Goal: Task Accomplishment & Management: Manage account settings

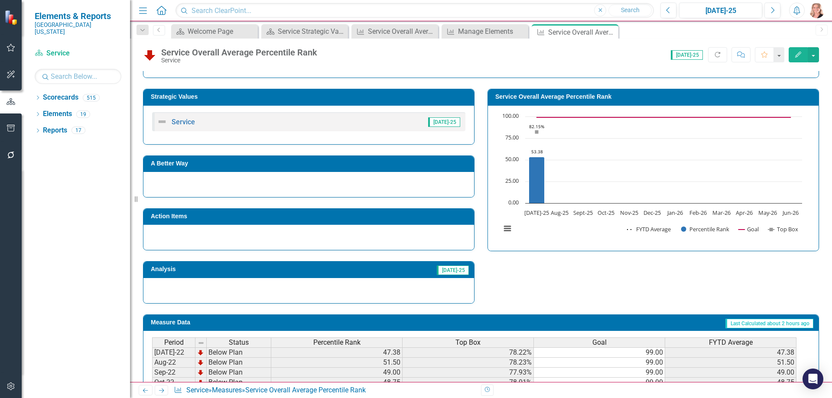
scroll to position [163, 0]
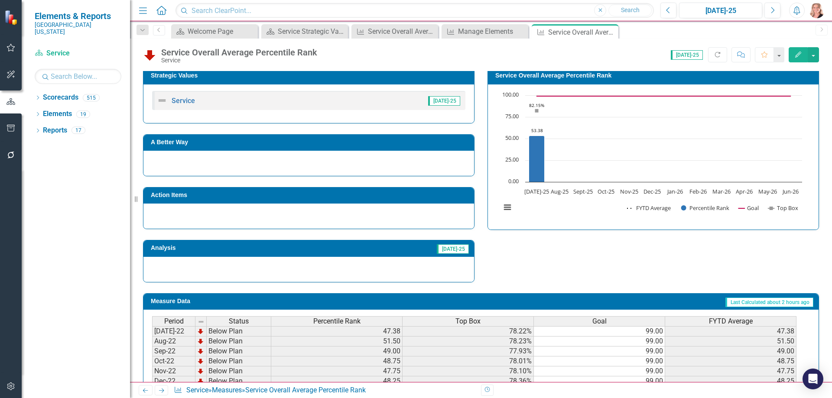
click at [365, 326] on div "Percentile Rank" at bounding box center [336, 322] width 131 height 10
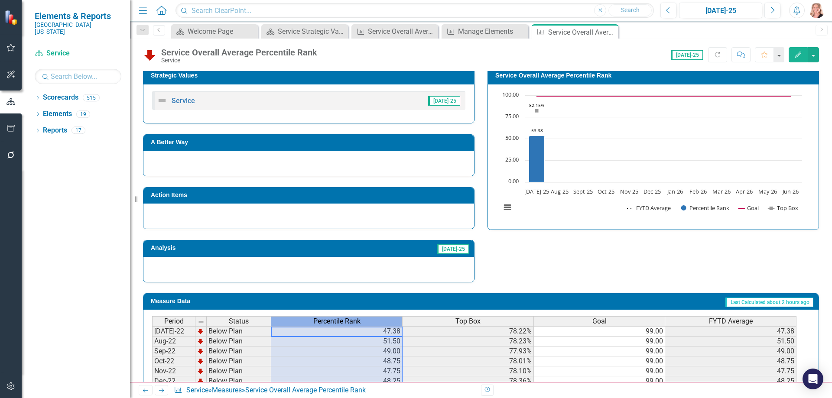
click at [366, 325] on div "Percentile Rank" at bounding box center [336, 322] width 131 height 10
click at [505, 269] on div "Strategic Values Service Jul-25 A Better Way Action Items Analysis Jul-25 Servi…" at bounding box center [480, 170] width 689 height 226
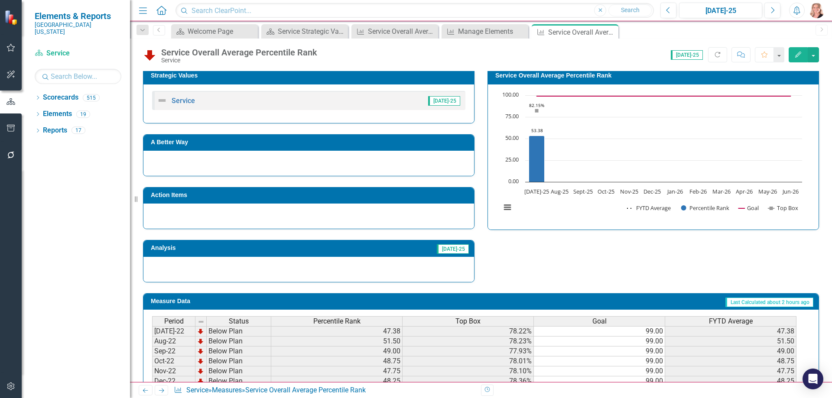
click at [327, 323] on span "Percentile Rank" at bounding box center [336, 322] width 47 height 8
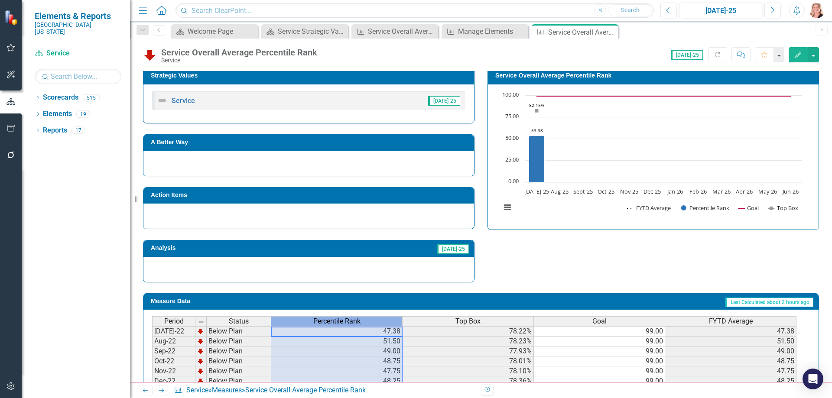
click at [327, 323] on span "Percentile Rank" at bounding box center [336, 322] width 47 height 8
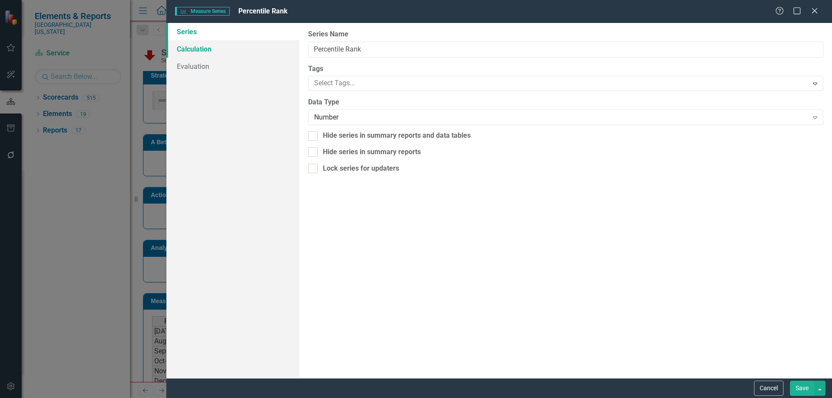
click at [211, 52] on link "Calculation" at bounding box center [232, 48] width 133 height 17
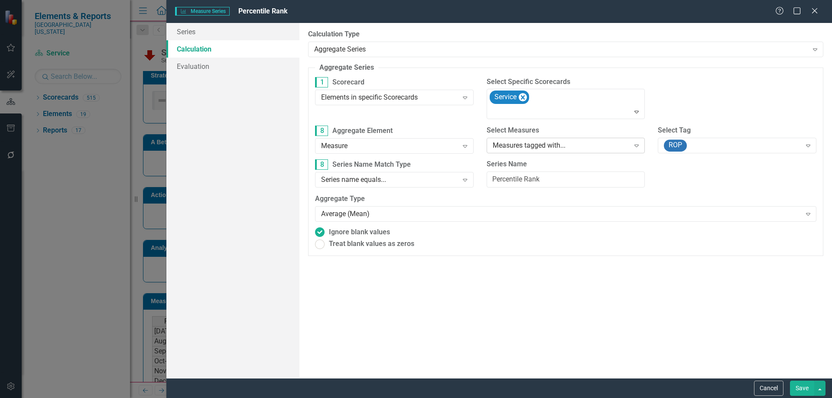
click at [606, 148] on div "Measures tagged with..." at bounding box center [561, 146] width 137 height 10
click at [800, 388] on button "Save" at bounding box center [802, 388] width 24 height 15
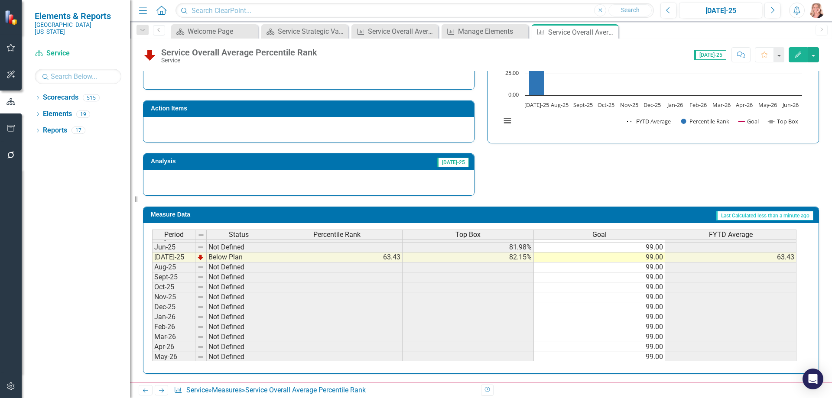
scroll to position [303, 0]
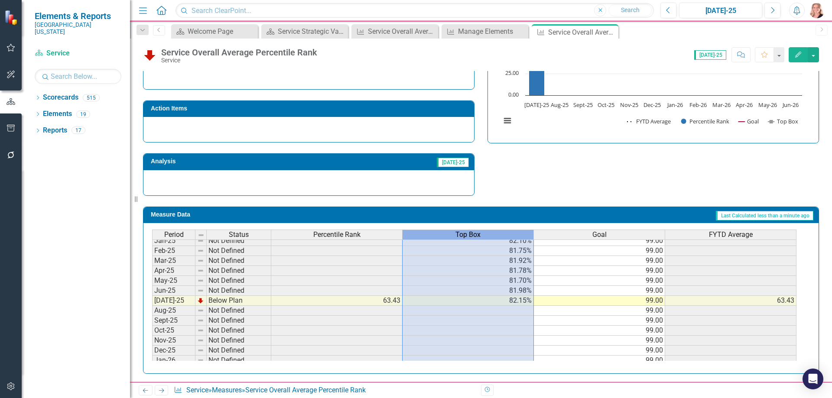
click at [468, 238] on span "Top Box" at bounding box center [467, 235] width 25 height 8
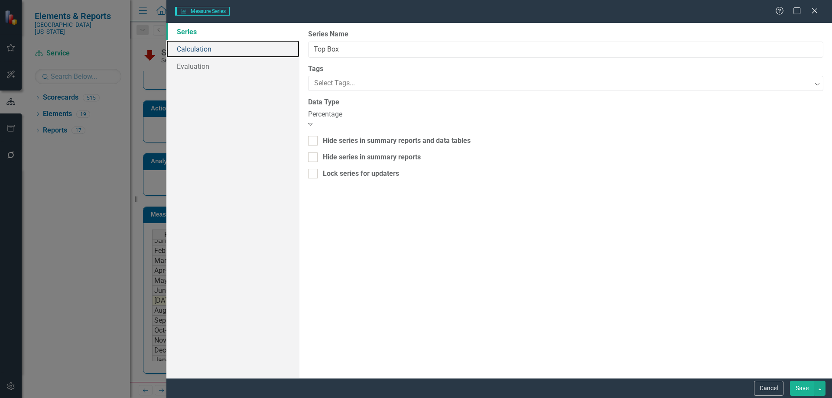
click at [192, 48] on link "Calculation" at bounding box center [232, 48] width 133 height 17
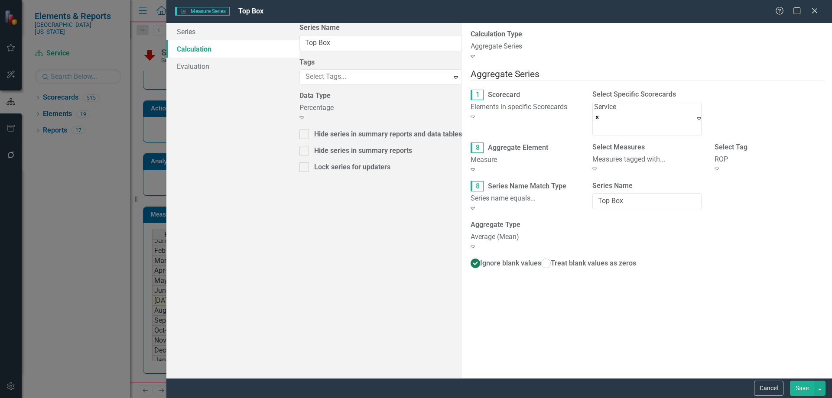
click at [727, 155] on div "ROP" at bounding box center [768, 160] width 109 height 10
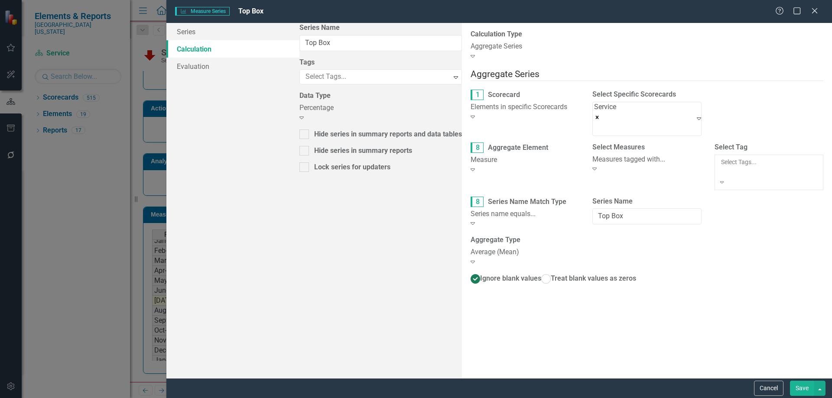
click at [592, 155] on div "Measures tagged with..." at bounding box center [646, 160] width 109 height 10
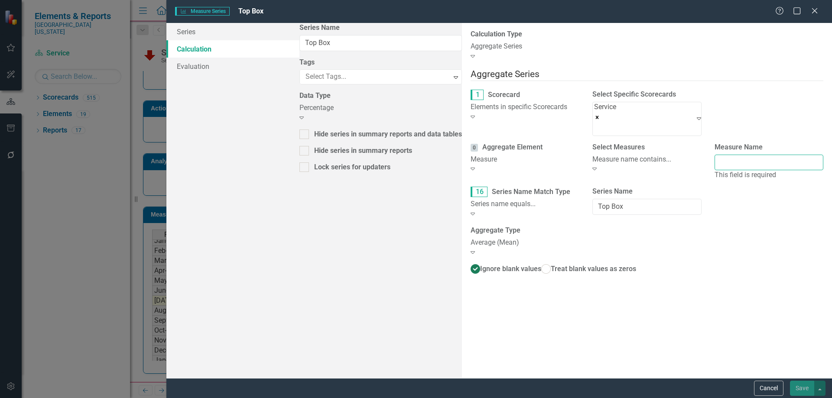
click at [714, 155] on input "Measure Name" at bounding box center [768, 163] width 109 height 16
type input "Top Key Driver"
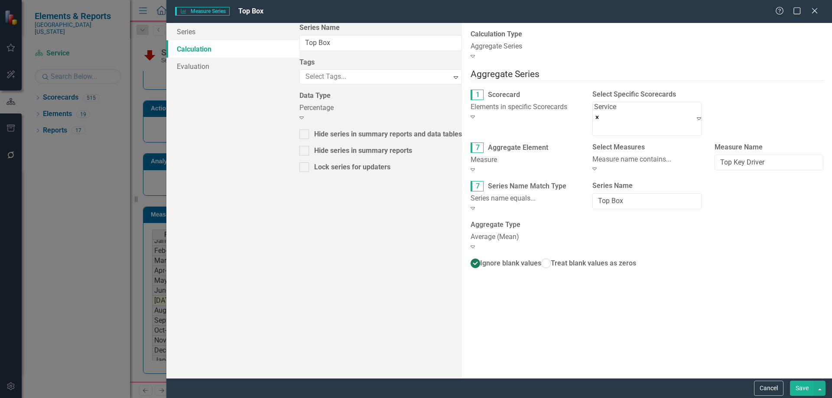
click at [807, 388] on button "Save" at bounding box center [802, 388] width 24 height 15
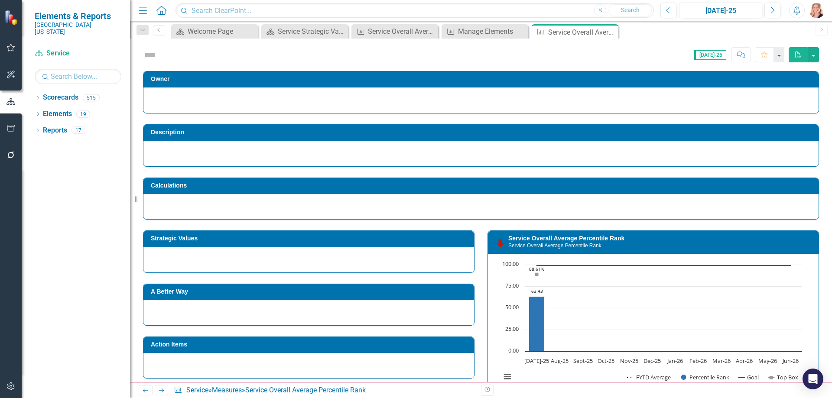
scroll to position [111, 0]
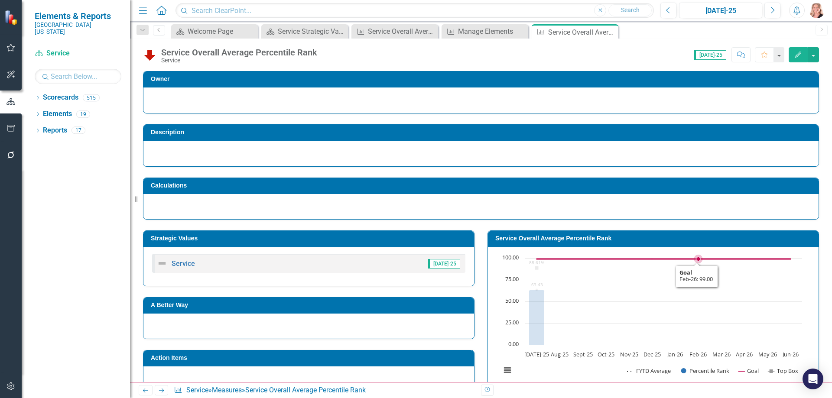
click at [694, 309] on rect "Interactive chart" at bounding box center [652, 319] width 310 height 130
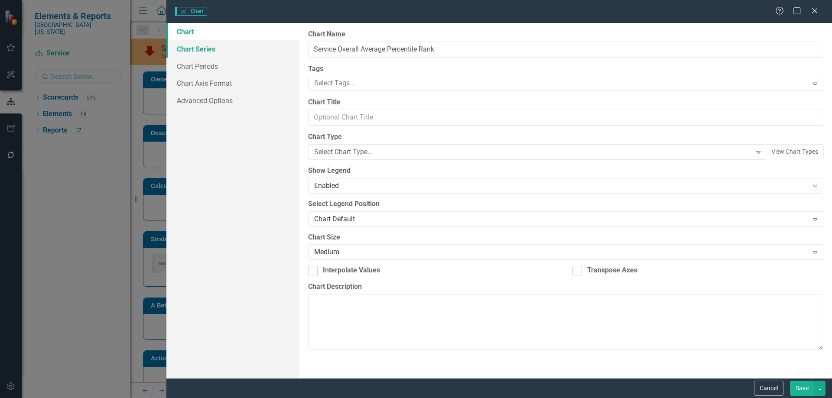
click at [220, 49] on link "Chart Series" at bounding box center [232, 48] width 133 height 17
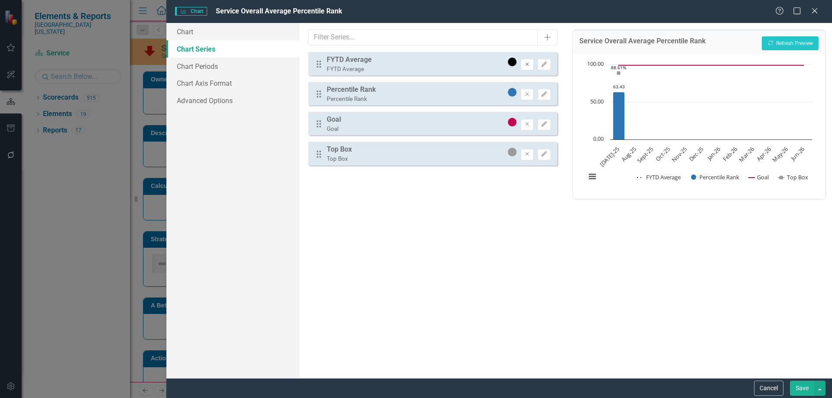
click at [526, 65] on icon "button" at bounding box center [527, 63] width 3 height 3
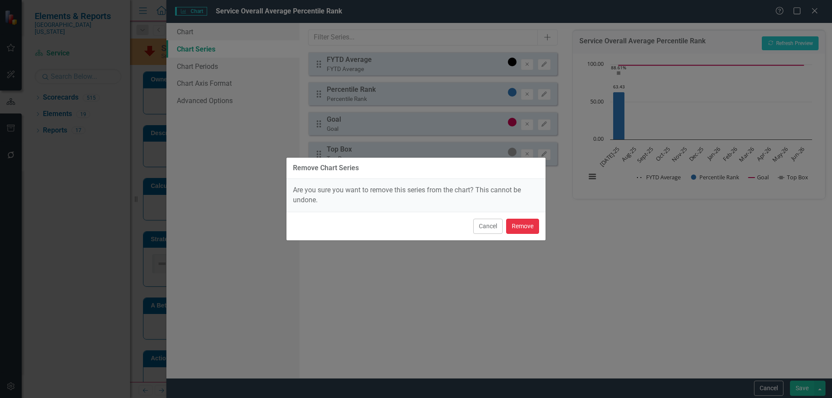
click at [532, 228] on button "Remove" at bounding box center [522, 226] width 33 height 15
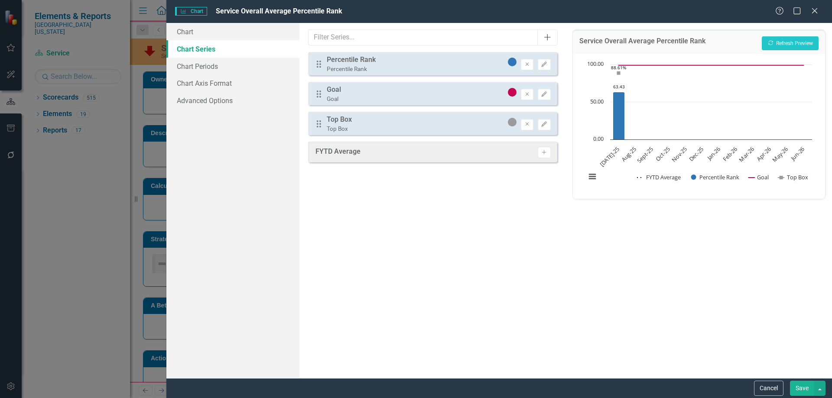
click at [549, 40] on icon "Add" at bounding box center [547, 37] width 9 height 7
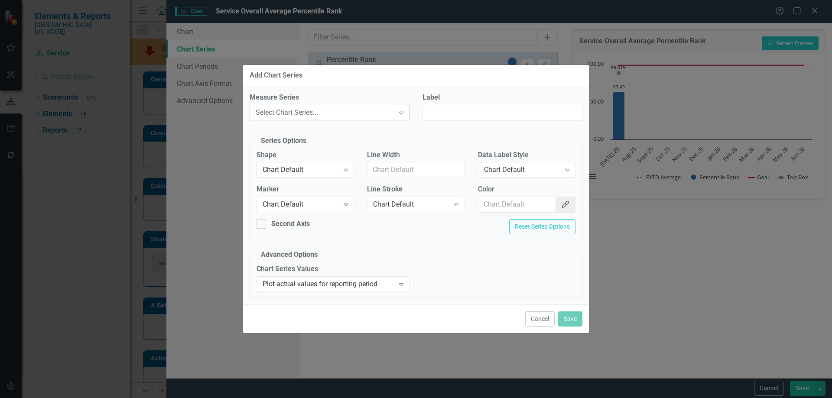
click at [351, 112] on div "Select Chart Series..." at bounding box center [325, 112] width 139 height 10
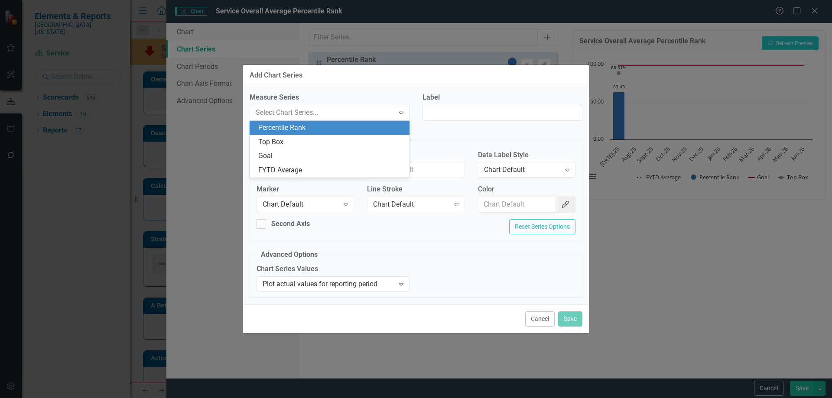
drag, startPoint x: 343, startPoint y: 127, endPoint x: 370, endPoint y: 125, distance: 26.9
click at [344, 127] on div "Percentile Rank" at bounding box center [331, 128] width 146 height 10
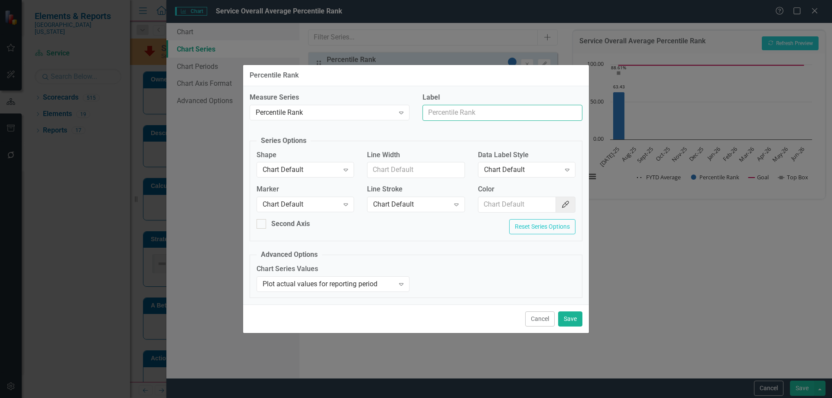
click at [455, 113] on input "Label" at bounding box center [502, 113] width 160 height 16
type input "Trend Line"
click at [328, 174] on div "Chart Default" at bounding box center [301, 170] width 76 height 10
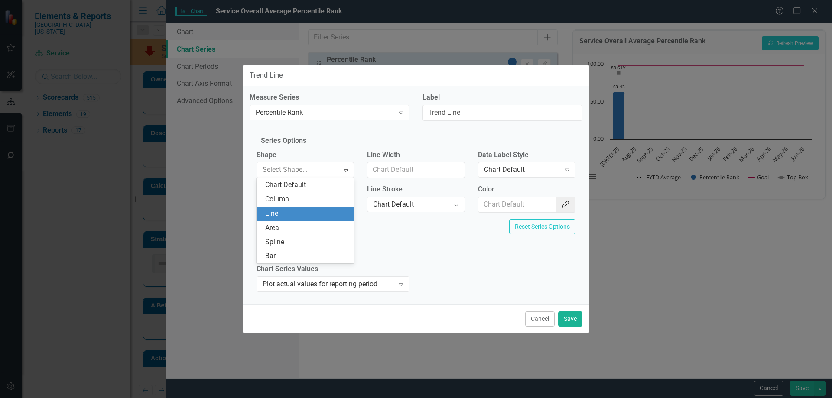
click at [299, 210] on div "Line" at bounding box center [307, 214] width 84 height 10
click at [299, 201] on div "Chart Default" at bounding box center [301, 205] width 76 height 10
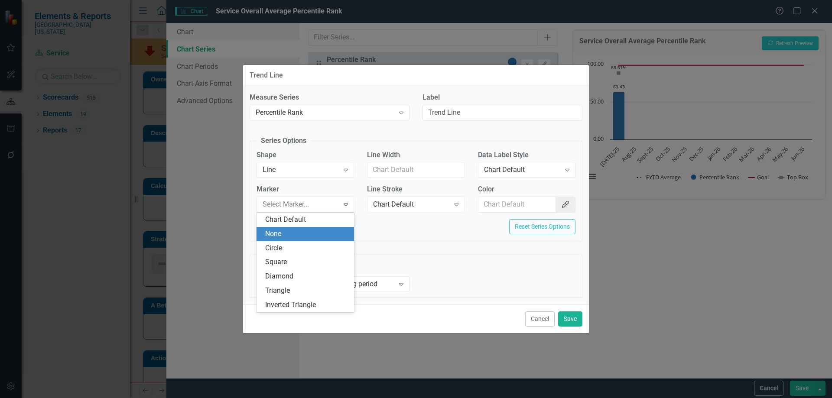
click at [277, 234] on div "None" at bounding box center [307, 234] width 84 height 10
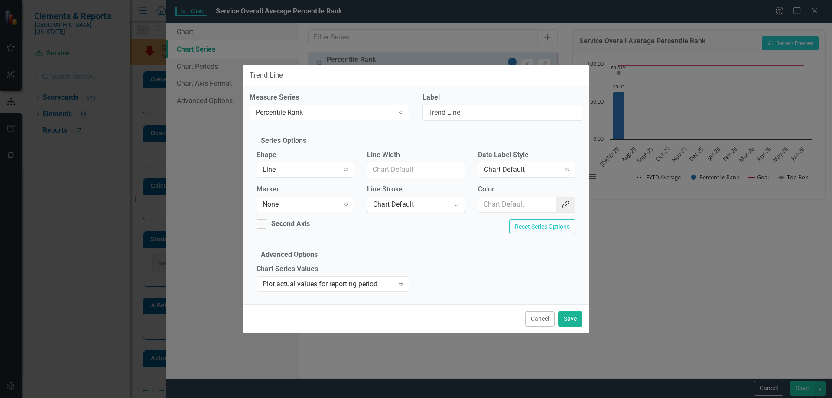
click at [408, 202] on div "Chart Default" at bounding box center [411, 205] width 76 height 10
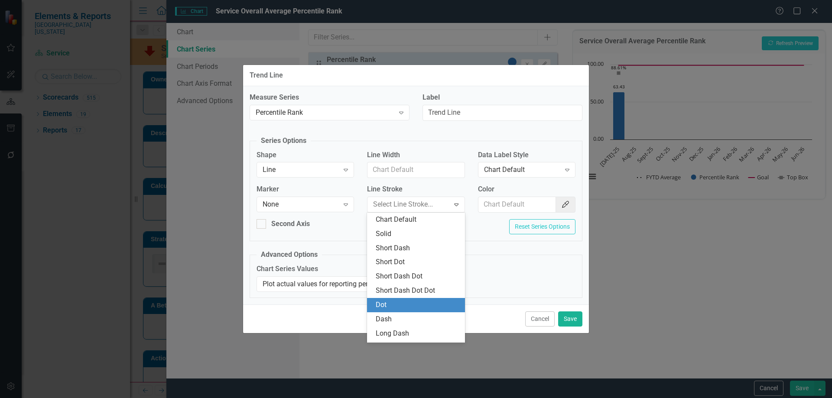
click at [392, 307] on div "Dot" at bounding box center [418, 305] width 84 height 10
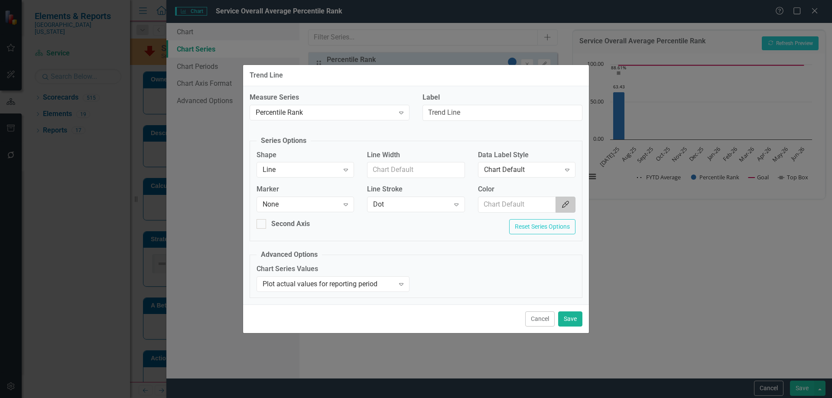
click at [564, 204] on icon "Color Picker" at bounding box center [565, 204] width 9 height 7
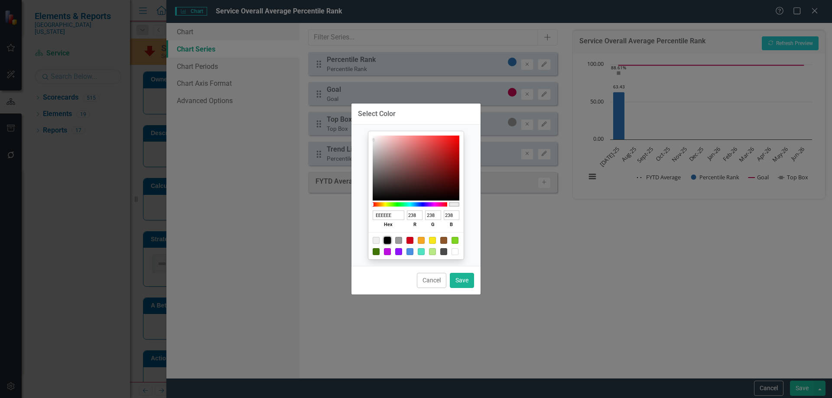
click at [384, 240] on div at bounding box center [387, 240] width 7 height 7
type input "000000"
type input "0"
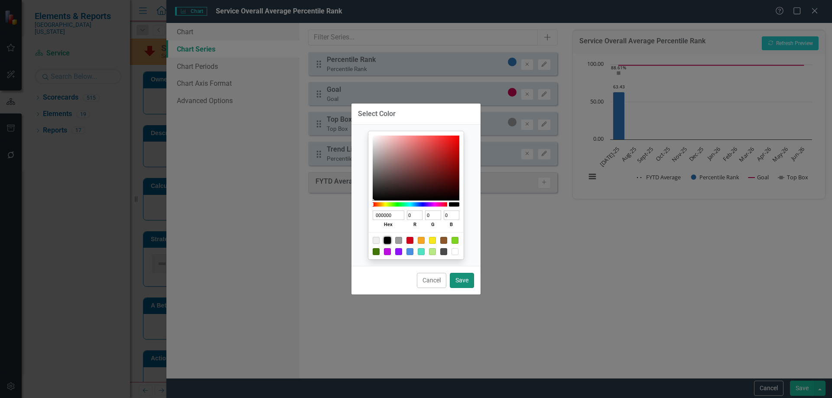
click at [463, 283] on button "Save" at bounding box center [462, 280] width 24 height 15
type input "#000000"
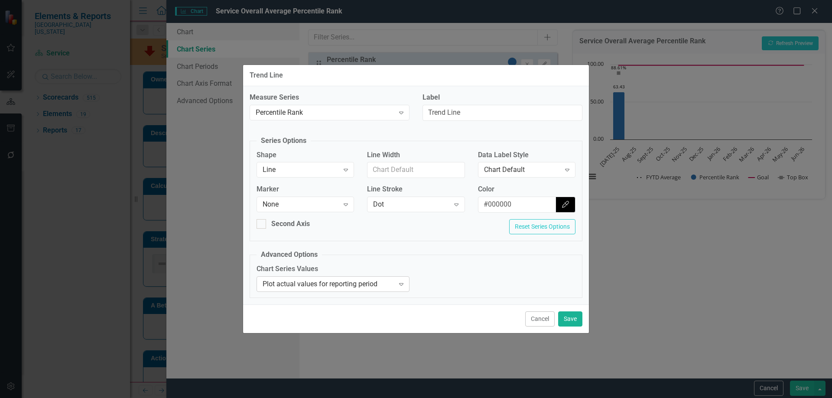
click at [393, 282] on div "Plot actual values for reporting period" at bounding box center [329, 284] width 132 height 10
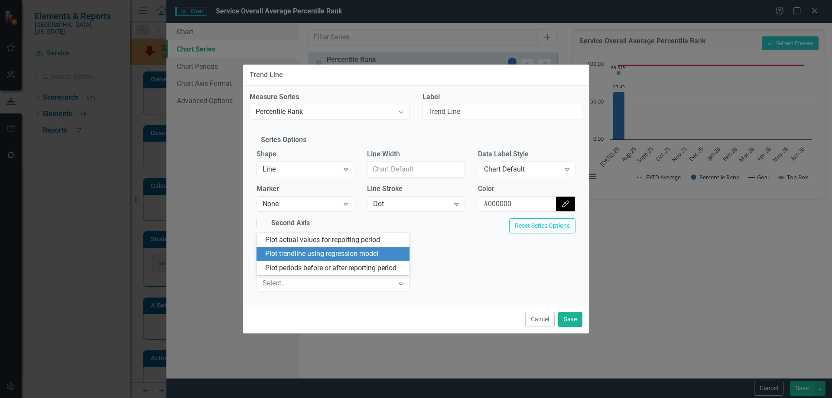
click at [370, 251] on div "Plot trendline using regression model" at bounding box center [334, 254] width 139 height 10
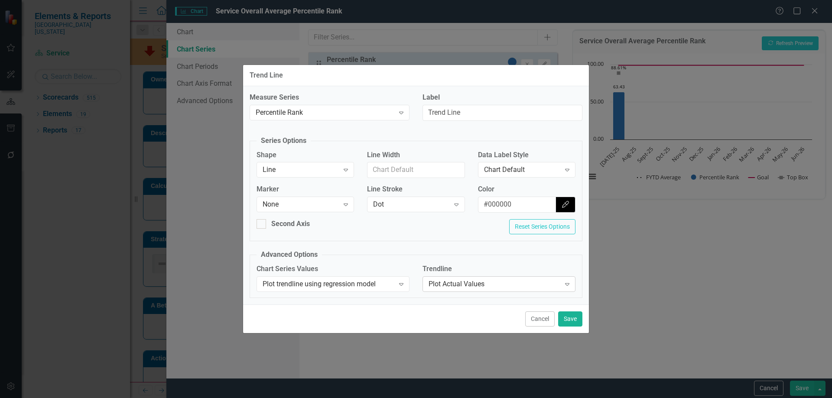
click at [506, 289] on div "Plot Actual Values" at bounding box center [495, 284] width 132 height 10
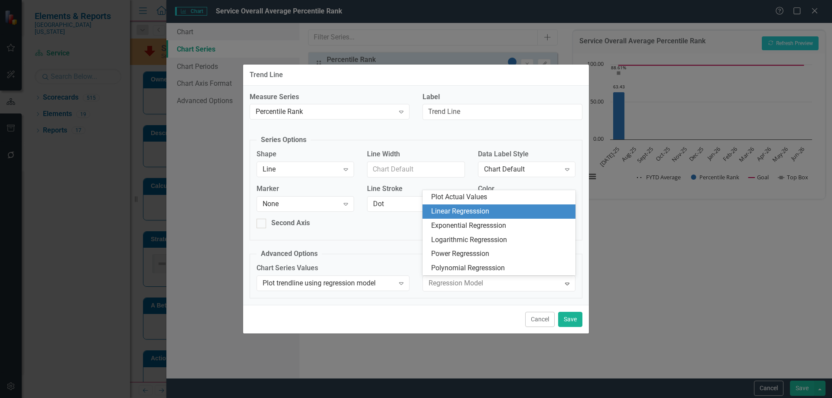
click at [503, 211] on div "Linear Regresssion" at bounding box center [500, 212] width 139 height 10
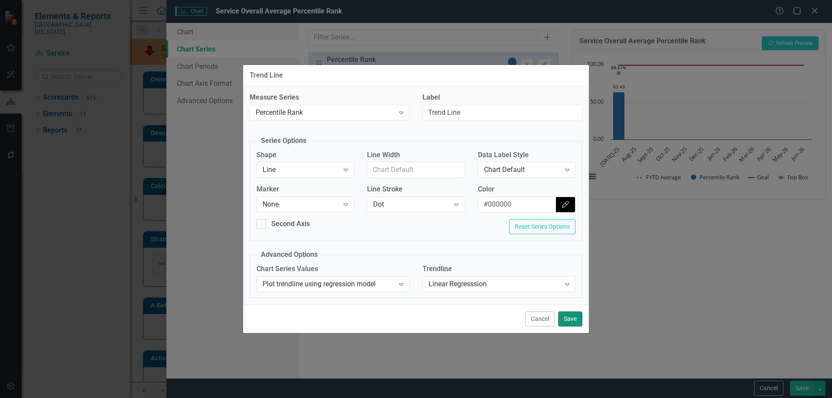
click at [569, 320] on button "Save" at bounding box center [570, 319] width 24 height 15
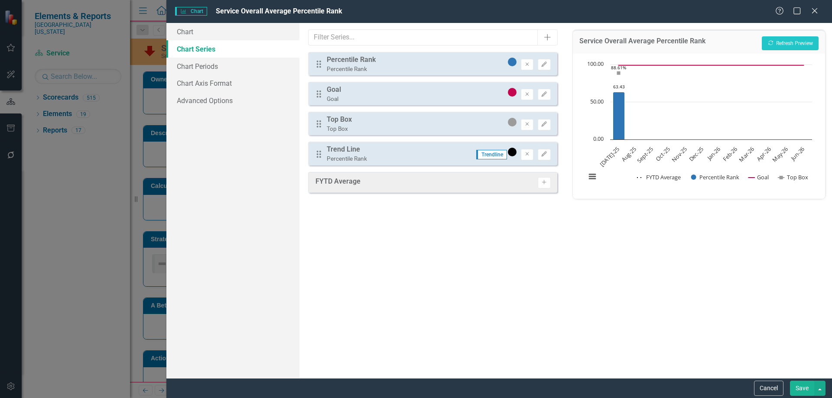
click at [797, 391] on button "Save" at bounding box center [802, 388] width 24 height 15
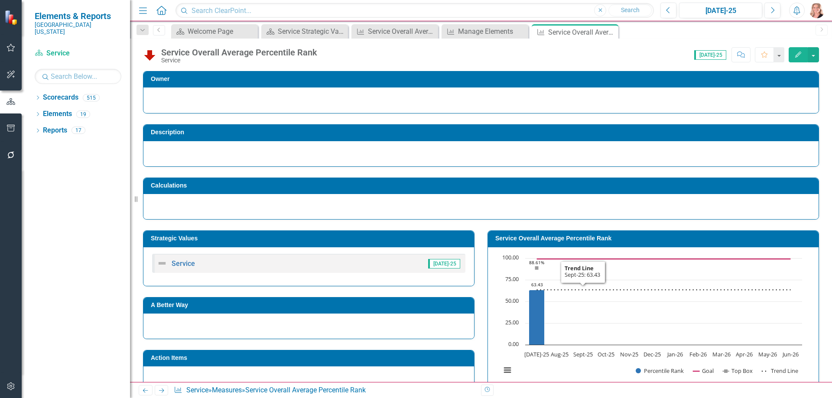
click at [574, 367] on rect "Interactive chart" at bounding box center [652, 319] width 310 height 130
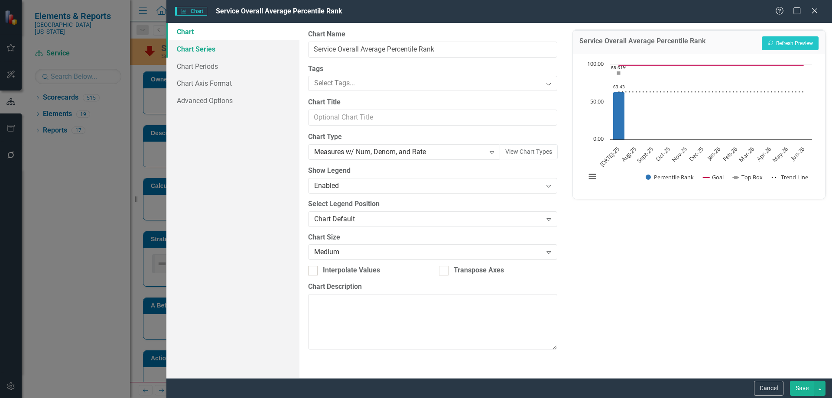
click at [211, 49] on link "Chart Series" at bounding box center [232, 48] width 133 height 17
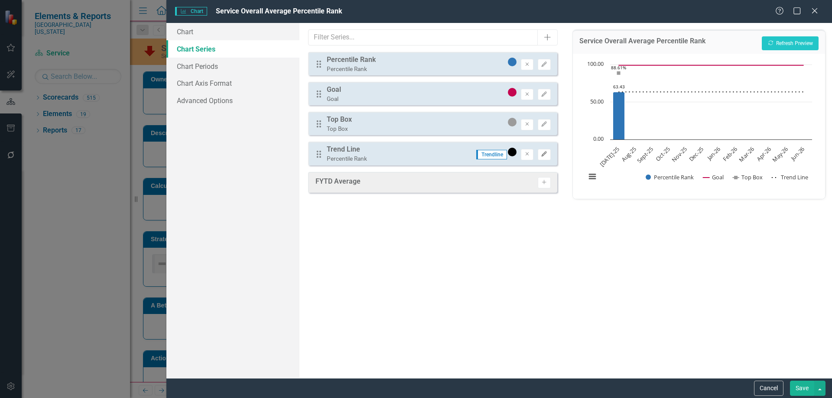
click at [548, 156] on button "Edit" at bounding box center [544, 154] width 13 height 11
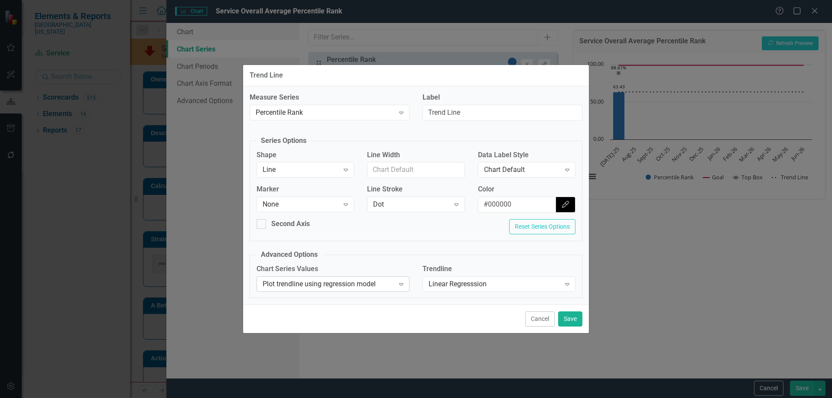
click at [372, 284] on div "Plot trendline using regression model" at bounding box center [329, 284] width 132 height 10
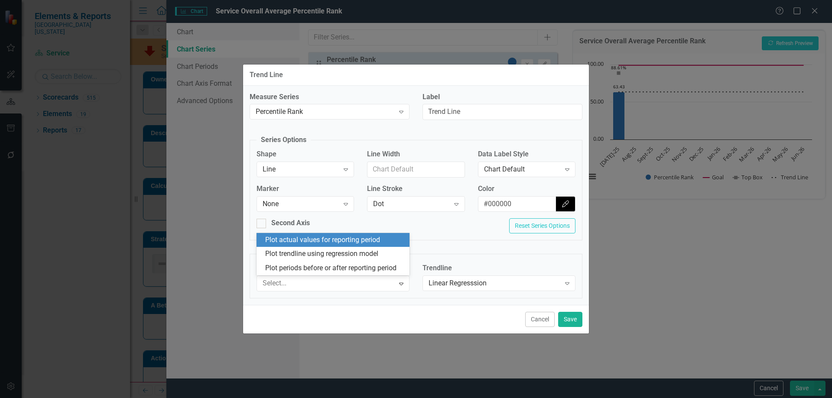
click at [371, 237] on div "Plot actual values for reporting period" at bounding box center [334, 240] width 139 height 10
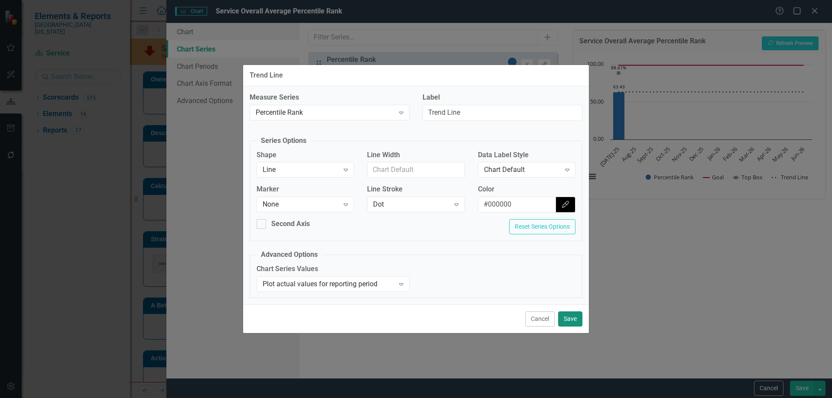
click at [565, 318] on button "Save" at bounding box center [570, 319] width 24 height 15
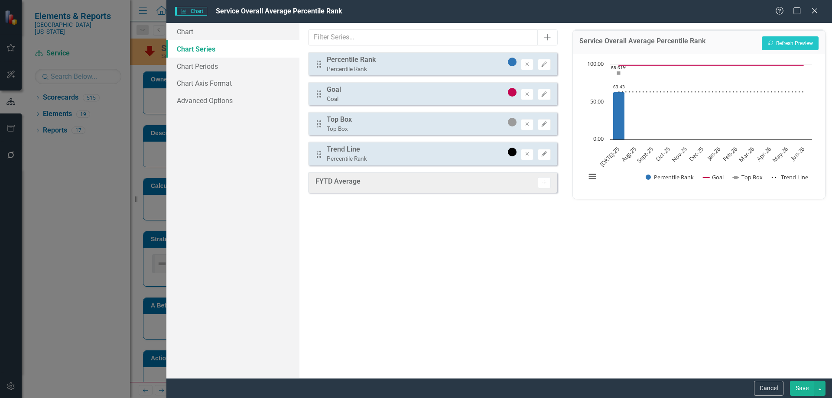
click at [801, 386] on button "Save" at bounding box center [802, 388] width 24 height 15
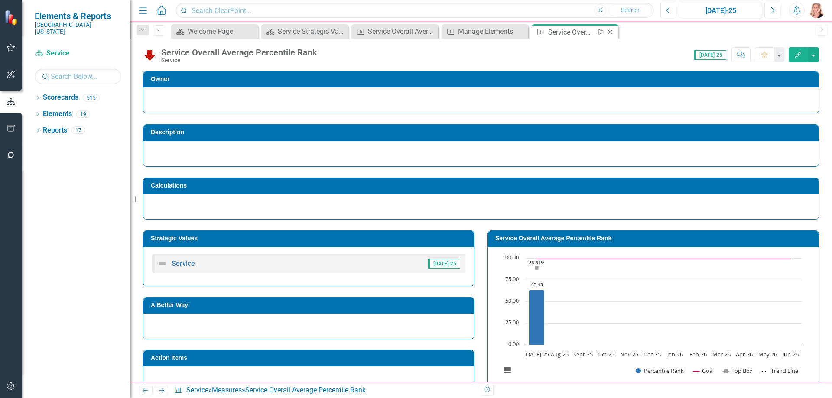
click at [610, 32] on icon "Close" at bounding box center [610, 32] width 9 height 7
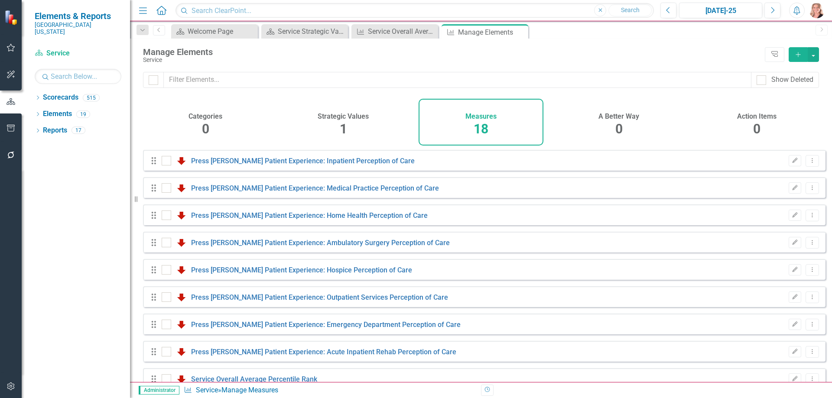
checkbox input "false"
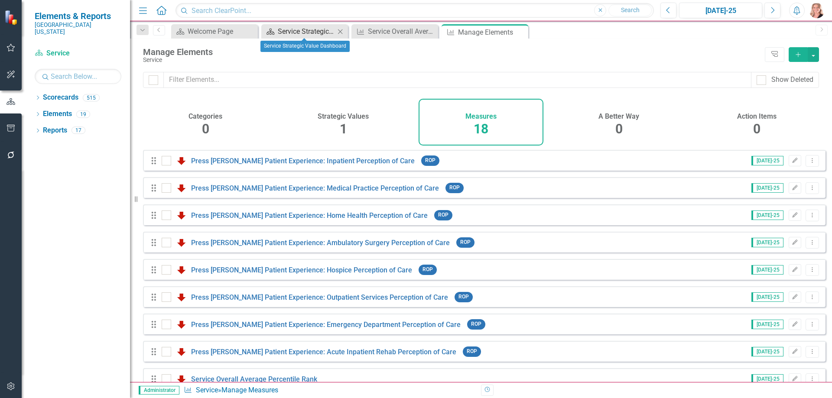
click at [292, 31] on div "Service Strategic Value Dashboard" at bounding box center [306, 31] width 57 height 11
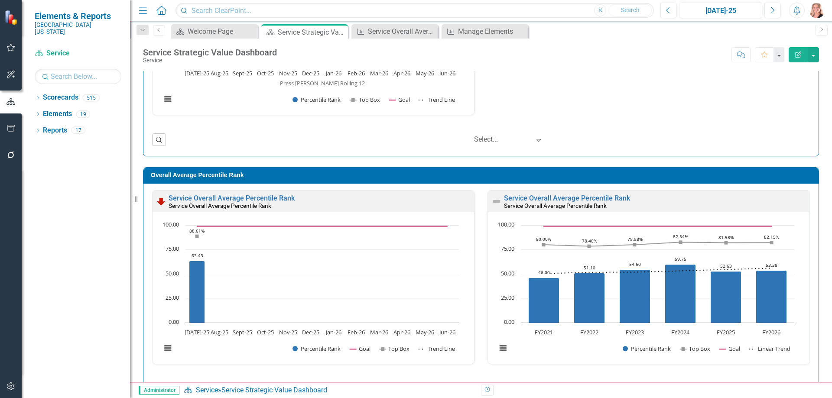
scroll to position [740, 0]
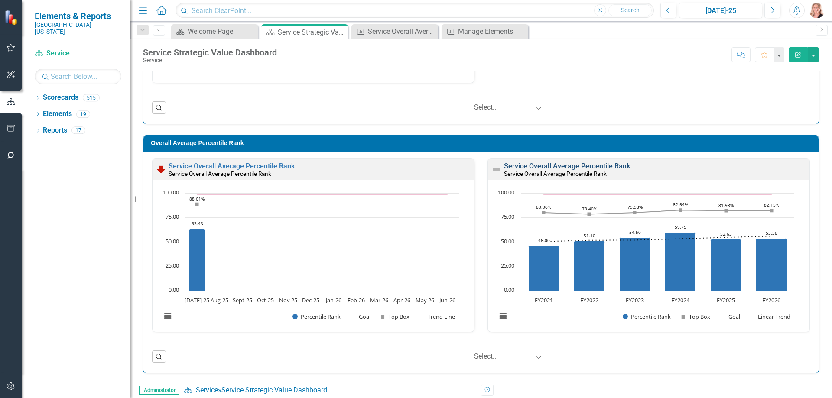
click at [586, 163] on link "Service Overall Average Percentile Rank" at bounding box center [567, 166] width 126 height 8
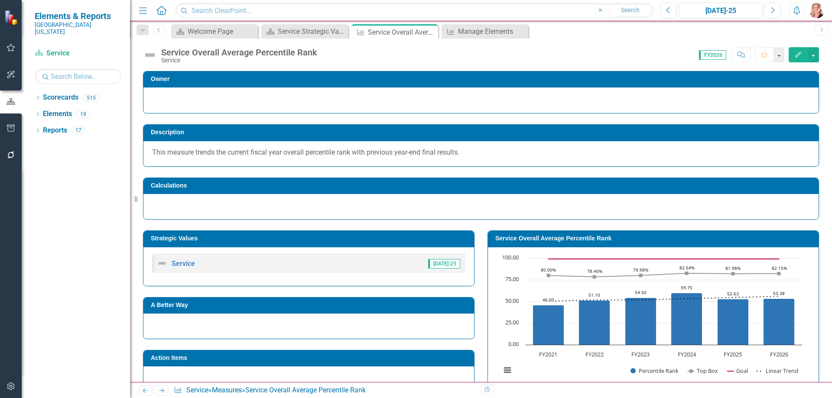
click at [796, 52] on icon "Edit" at bounding box center [798, 55] width 8 height 6
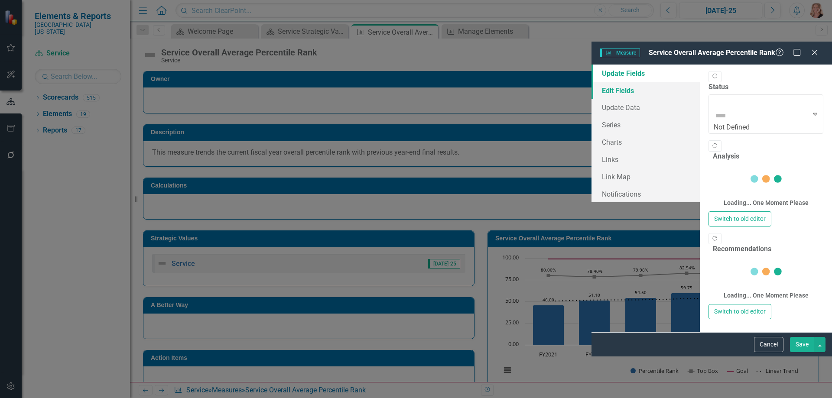
click at [591, 82] on link "Edit Fields" at bounding box center [645, 90] width 108 height 17
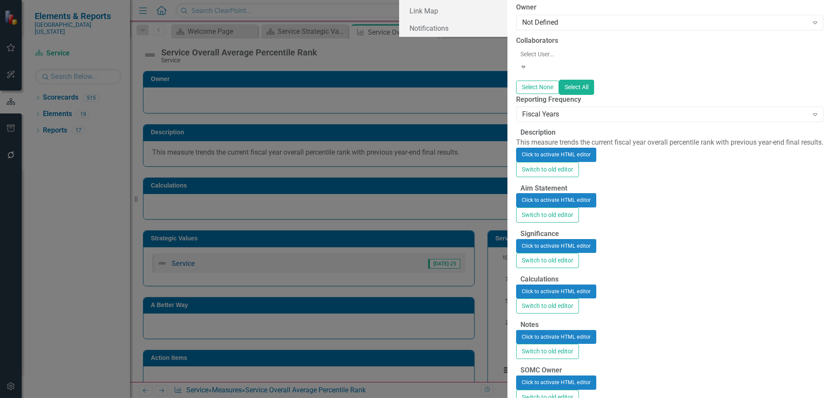
drag, startPoint x: 272, startPoint y: 79, endPoint x: 273, endPoint y: 84, distance: 4.5
type input "Service Yearly Overall Average Percentile Rank"
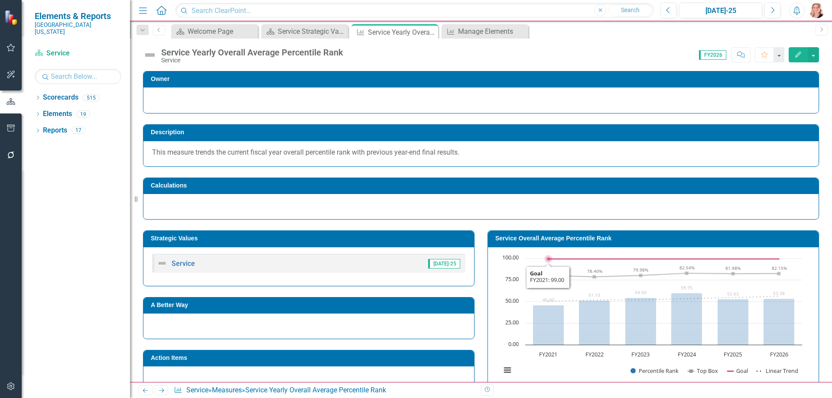
click at [529, 257] on rect "Interactive chart" at bounding box center [652, 319] width 310 height 130
click at [529, 256] on rect "Interactive chart" at bounding box center [652, 319] width 310 height 130
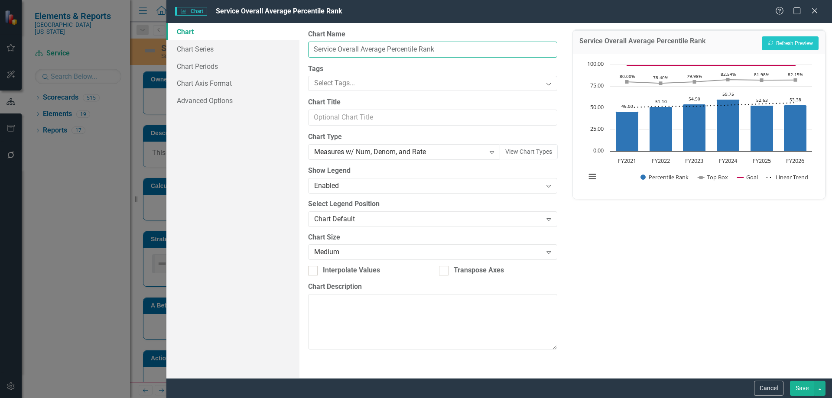
click at [339, 49] on input "Service Overall Average Percentile Rank" at bounding box center [432, 50] width 249 height 16
type input "Service Yearly Overall Average Percentile Rank"
click at [799, 382] on button "Save" at bounding box center [802, 388] width 24 height 15
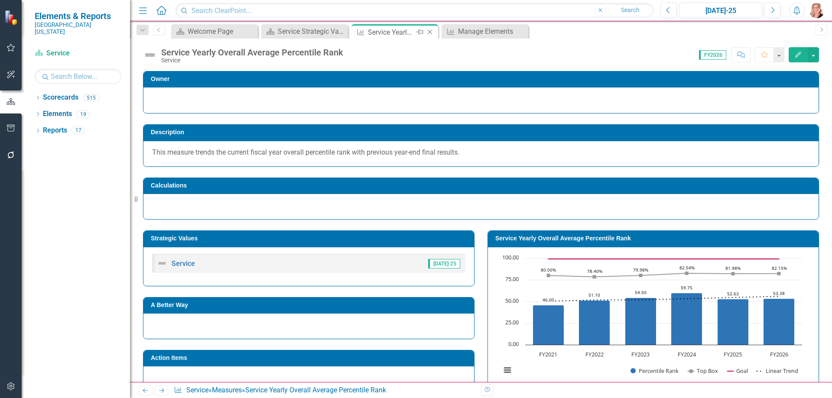
click at [429, 33] on icon "Close" at bounding box center [429, 32] width 9 height 7
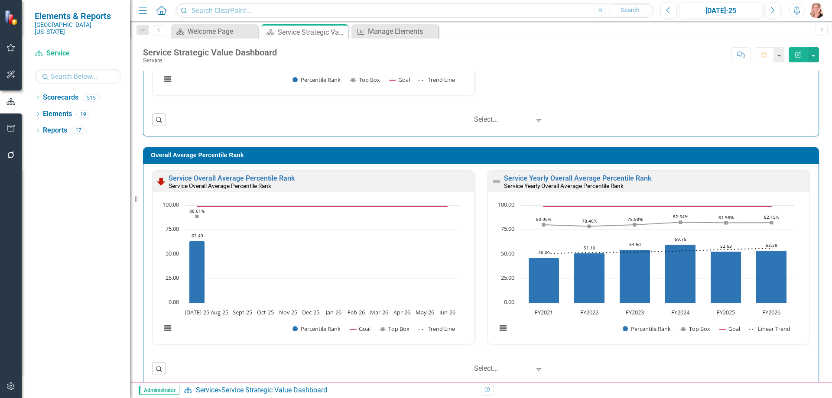
scroll to position [740, 0]
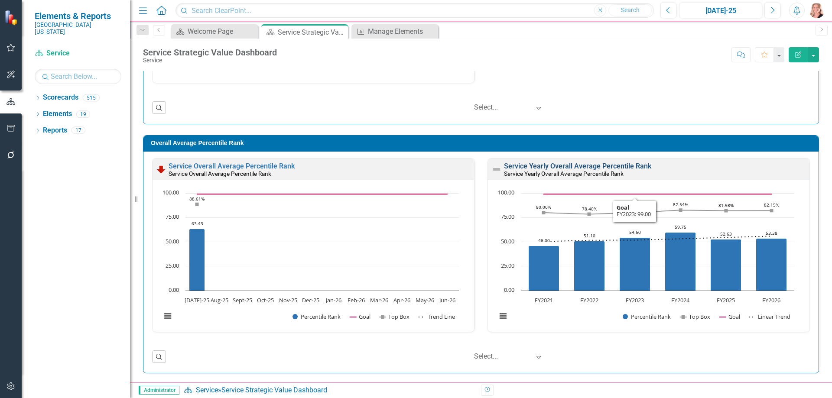
click at [597, 167] on link "Service Yearly Overall Average Percentile Rank" at bounding box center [577, 166] width 147 height 8
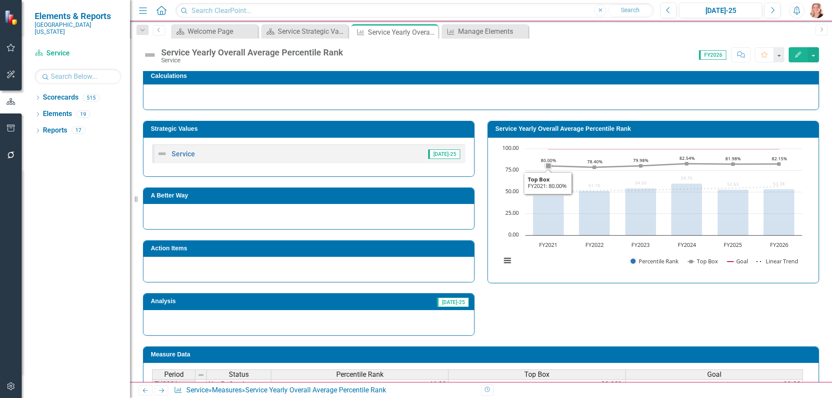
scroll to position [205, 0]
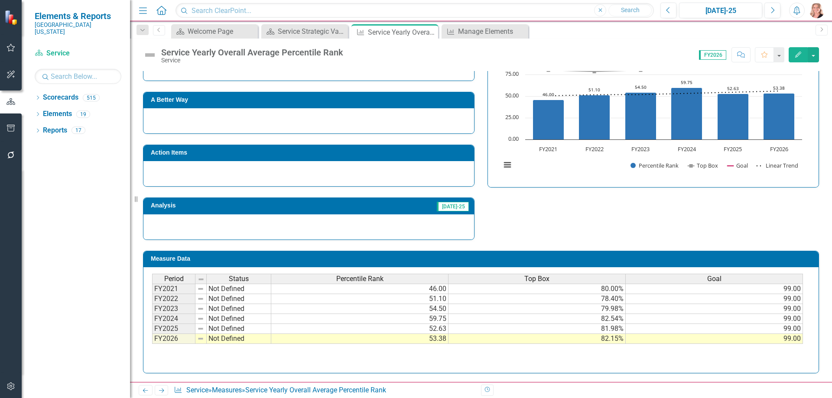
click at [435, 339] on td "53.38" at bounding box center [359, 339] width 177 height 10
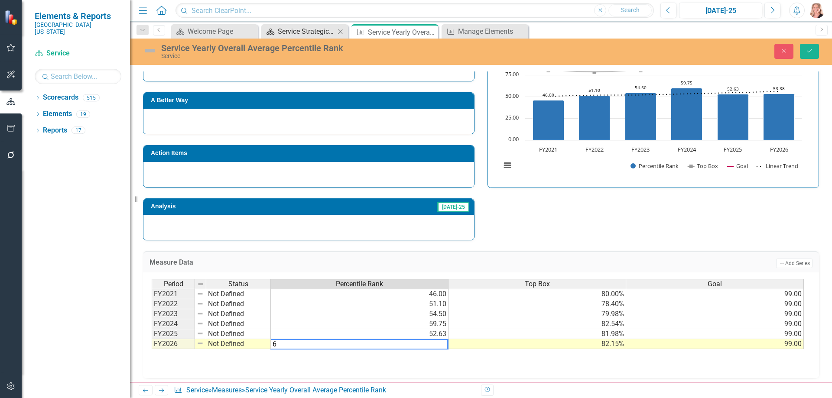
type textarea "6"
click at [307, 31] on div "Service Strategic Value Dashboard" at bounding box center [306, 31] width 57 height 11
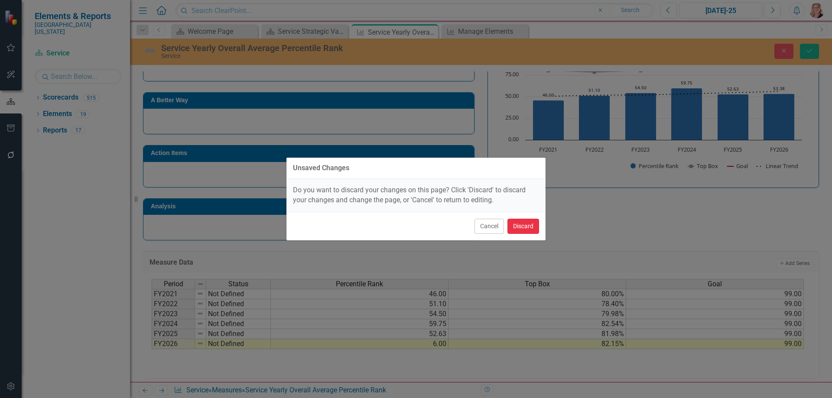
click at [537, 233] on button "Discard" at bounding box center [523, 226] width 32 height 15
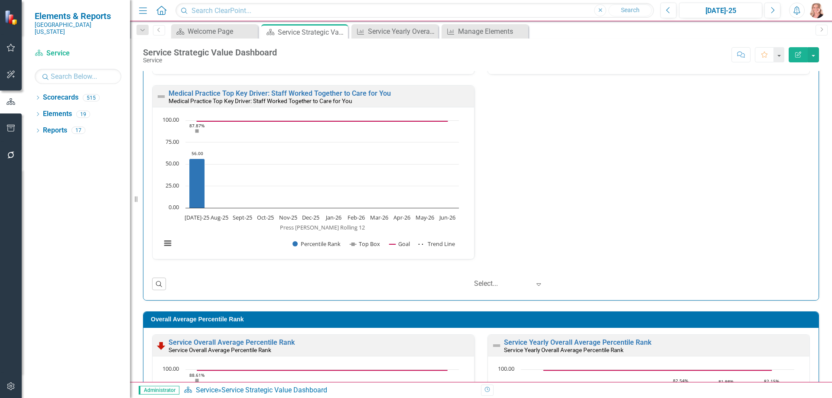
scroll to position [740, 0]
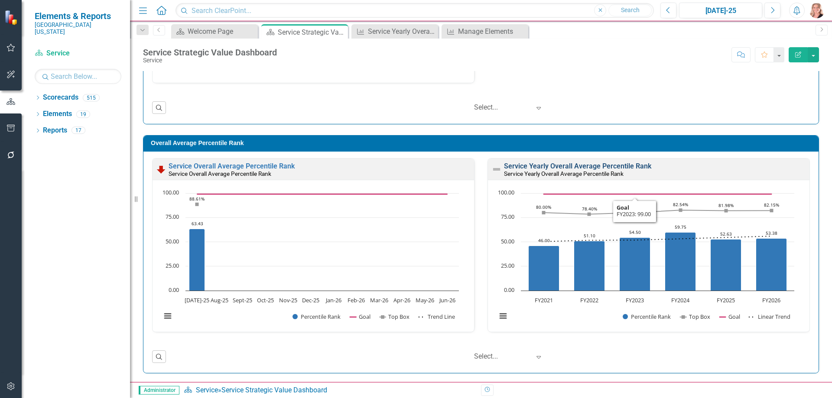
click at [603, 168] on link "Service Yearly Overall Average Percentile Rank" at bounding box center [577, 166] width 147 height 8
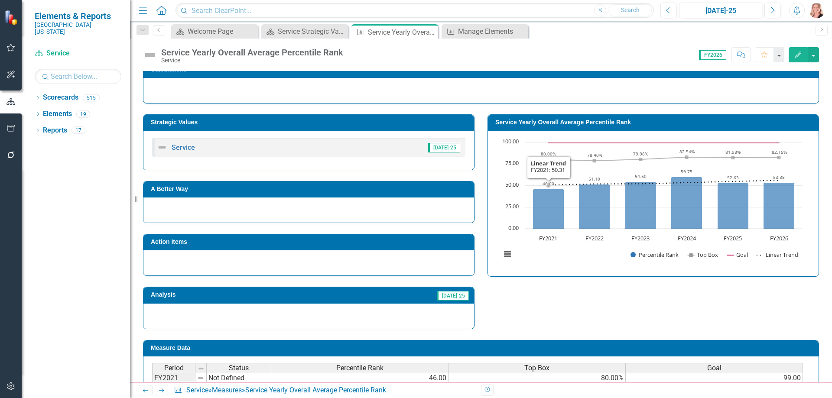
scroll to position [205, 0]
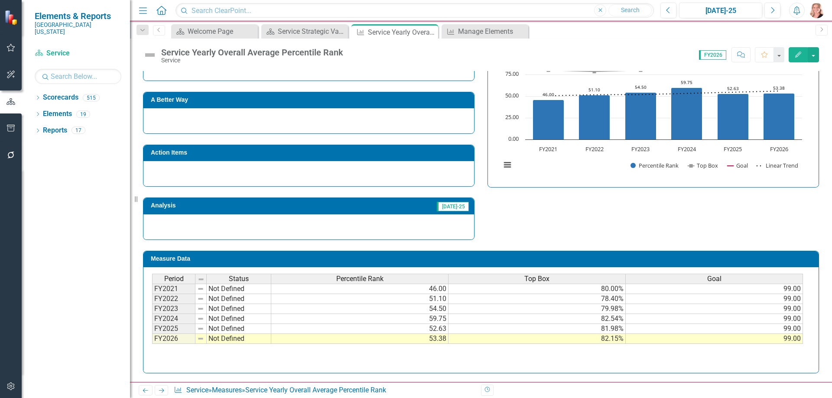
click at [415, 340] on td "53.38" at bounding box center [359, 339] width 177 height 10
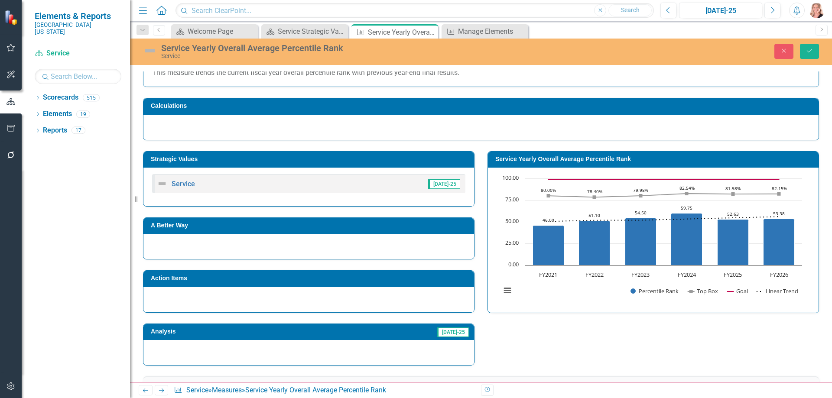
scroll to position [37, 0]
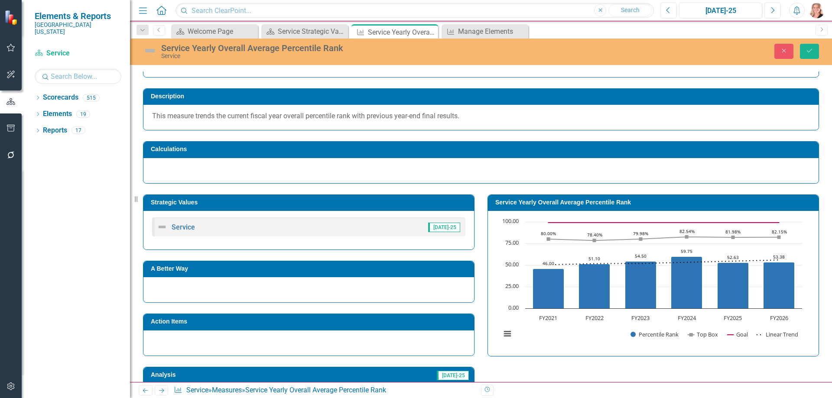
type textarea "88.61"
click at [477, 116] on p "This measure trends the current fiscal year overall percentile rank with previo…" at bounding box center [481, 116] width 658 height 10
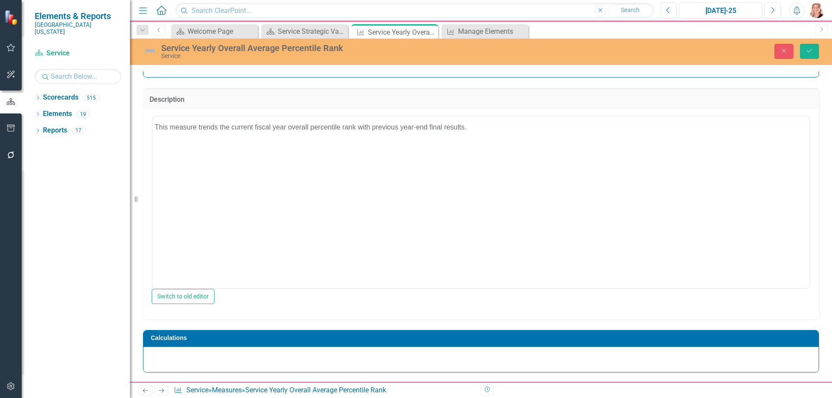
scroll to position [0, 0]
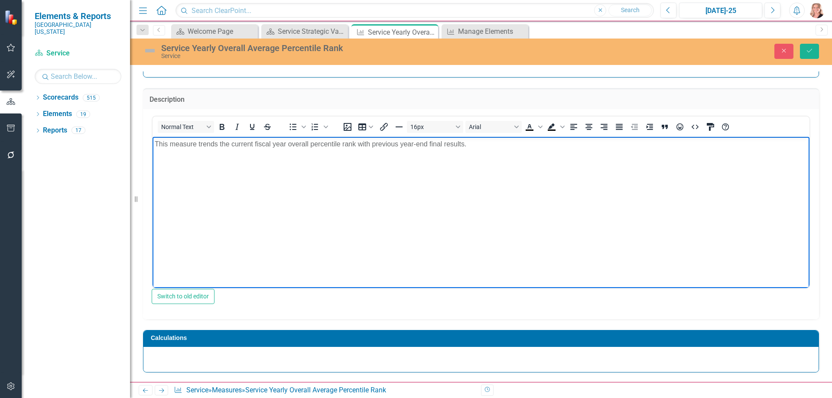
click at [483, 143] on p "This measure trends the current fiscal year overall percentile rank with previo…" at bounding box center [481, 144] width 653 height 10
click at [805, 55] on button "Save" at bounding box center [809, 51] width 19 height 15
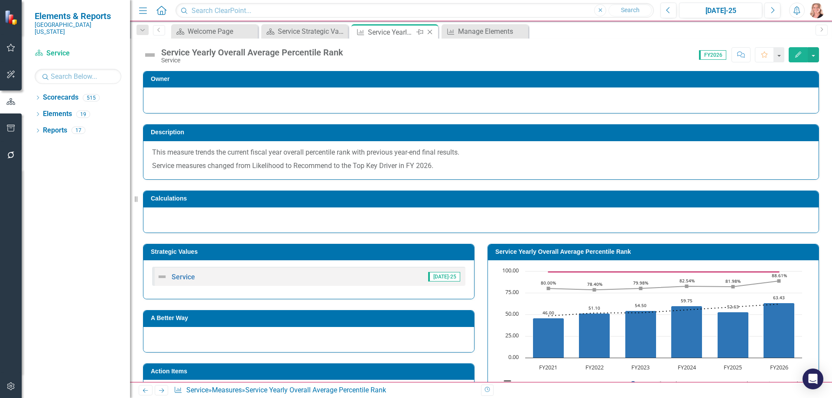
click at [432, 32] on icon "Close" at bounding box center [429, 32] width 9 height 7
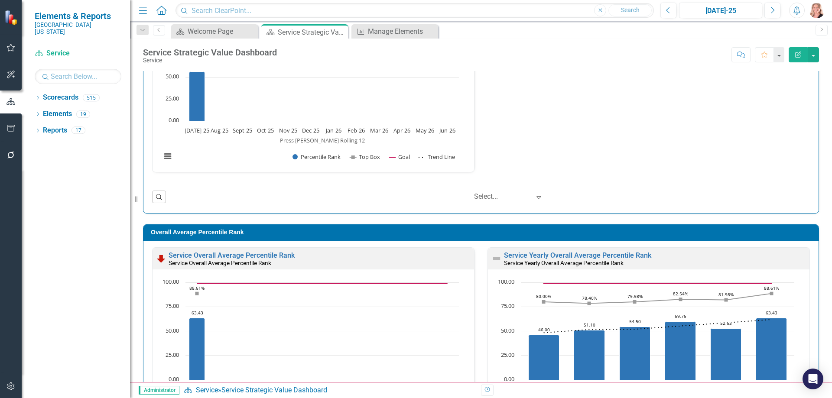
scroll to position [740, 0]
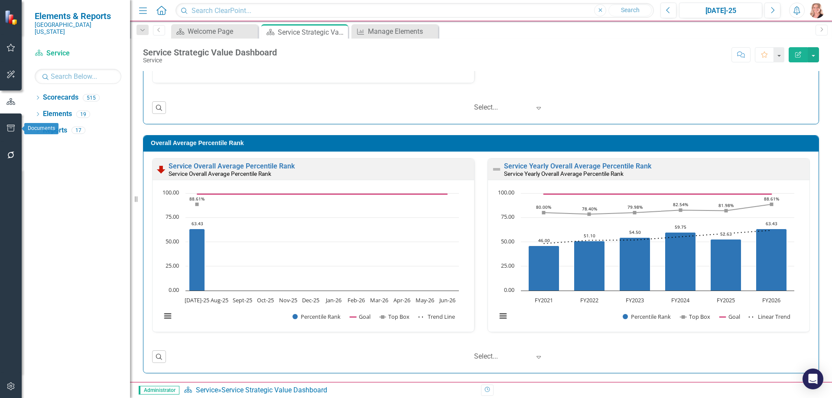
click at [14, 128] on icon "button" at bounding box center [10, 128] width 9 height 7
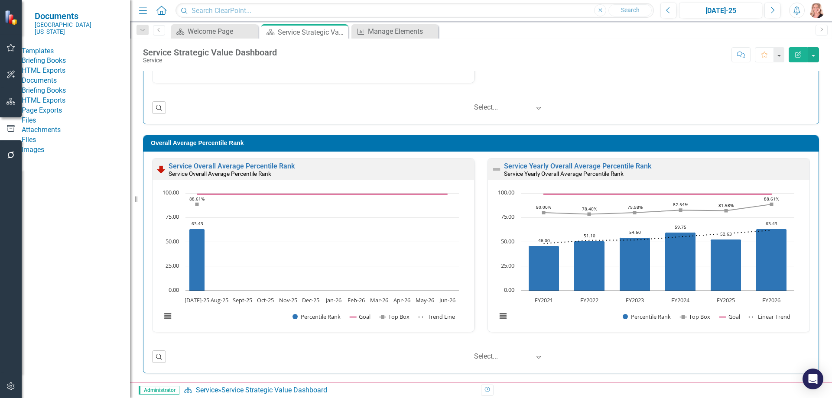
click at [46, 75] on link "HTML Exports" at bounding box center [76, 71] width 108 height 10
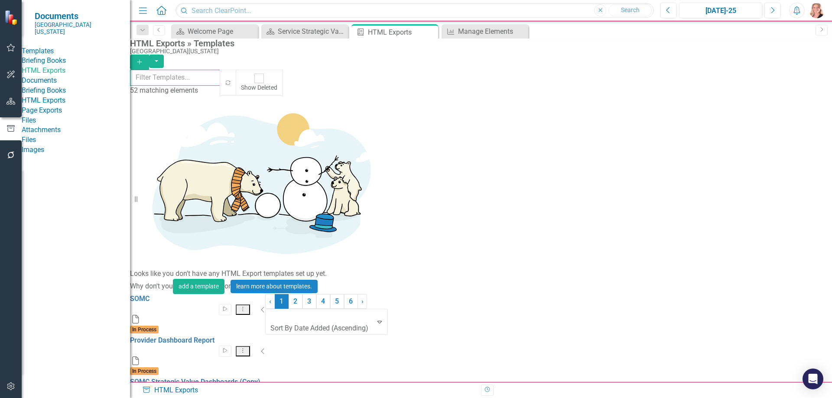
click at [200, 74] on input "text" at bounding box center [175, 78] width 91 height 16
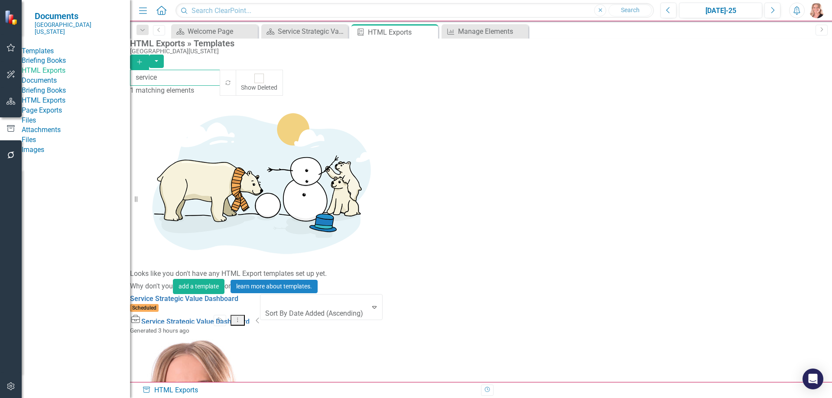
type input "service"
click at [241, 317] on icon "Dropdown Menu" at bounding box center [237, 320] width 7 height 6
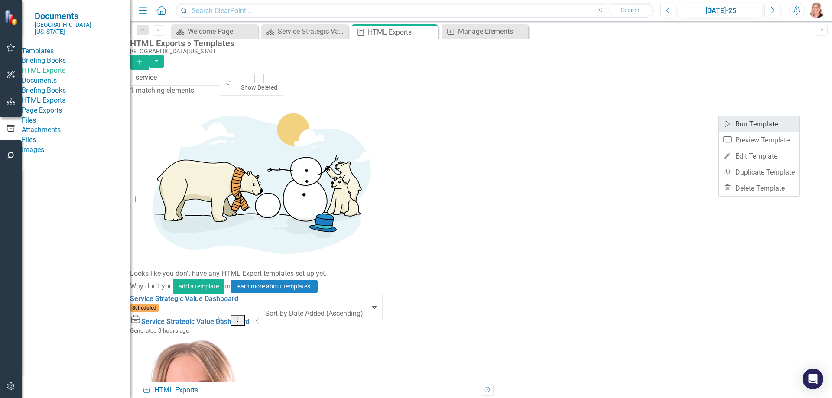
click at [781, 123] on link "Start Run Template" at bounding box center [759, 124] width 80 height 16
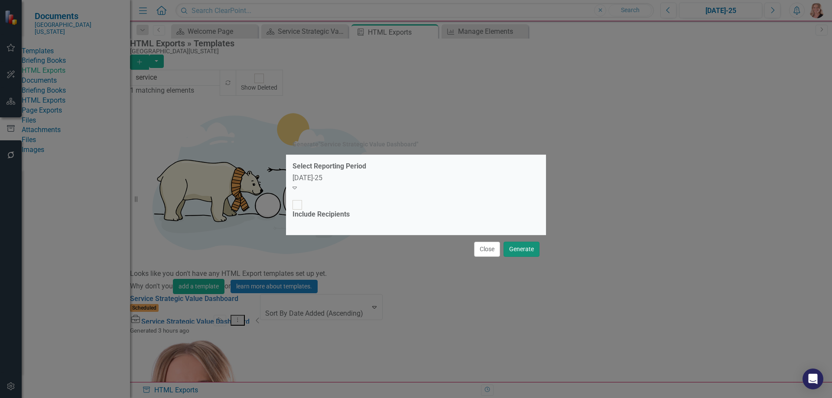
click at [519, 242] on button "Generate" at bounding box center [521, 249] width 36 height 15
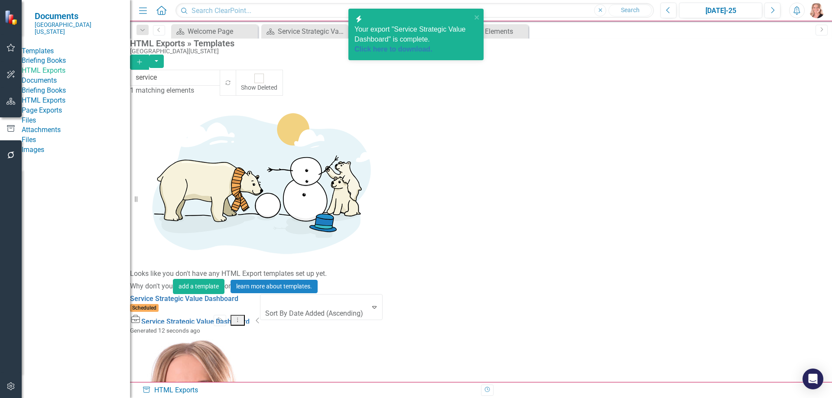
click at [245, 315] on button "Dropdown Menu" at bounding box center [238, 320] width 14 height 11
click at [755, 157] on link "Edit Edit Template" at bounding box center [759, 156] width 80 height 16
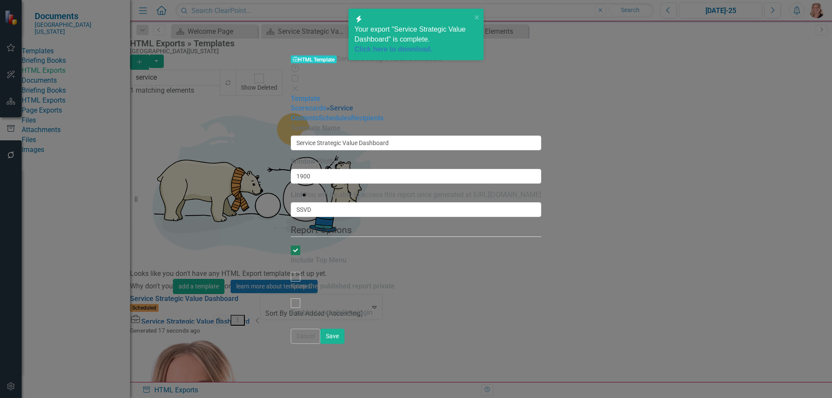
click at [326, 104] on link "» Service" at bounding box center [339, 108] width 27 height 8
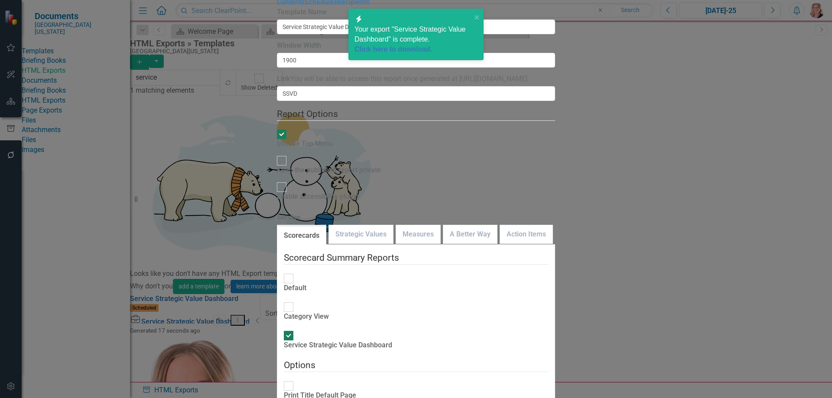
click at [377, 54] on div "icon.bolt Your export "Service Strategic Value Dashboard" is complete. Click he…" at bounding box center [416, 38] width 139 height 62
click at [377, 55] on div "icon.bolt Your export "Service Strategic Value Dashboard" is complete. Click he…" at bounding box center [416, 38] width 139 height 62
click at [477, 16] on icon "close" at bounding box center [476, 17] width 4 height 4
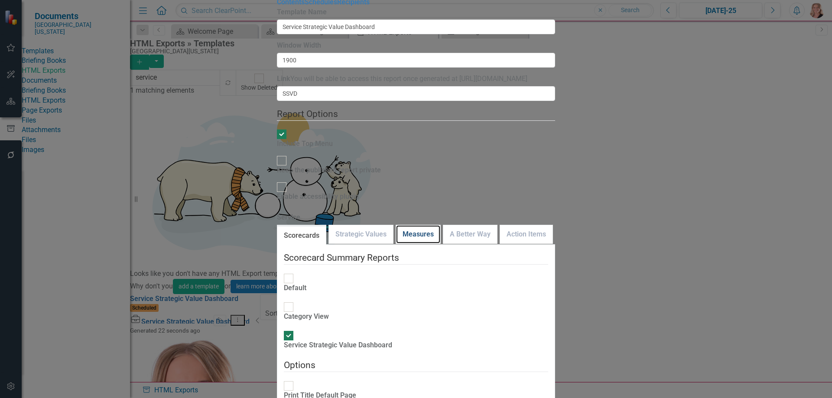
click at [396, 225] on link "Measures" at bounding box center [418, 234] width 44 height 19
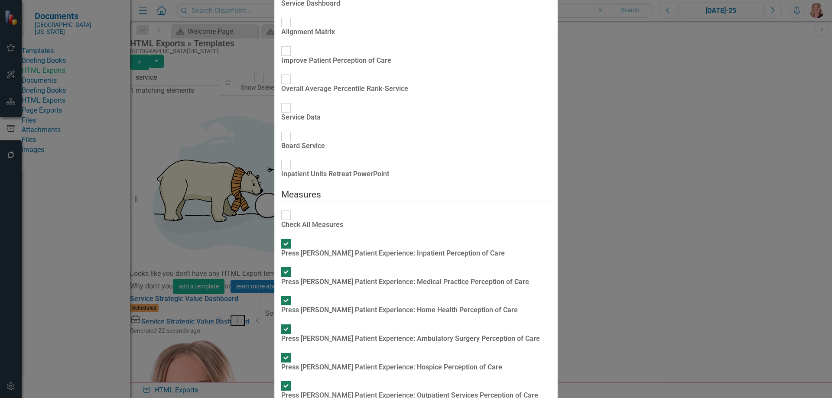
scroll to position [138, 0]
click at [279, 237] on input "Press [PERSON_NAME] Patient Experience: Inpatient Perception of Care" at bounding box center [285, 243] width 13 height 13
checkbox input "false"
click at [279, 266] on input "Press [PERSON_NAME] Patient Experience: Medical Practice Perception of Care" at bounding box center [285, 272] width 13 height 13
checkbox input "false"
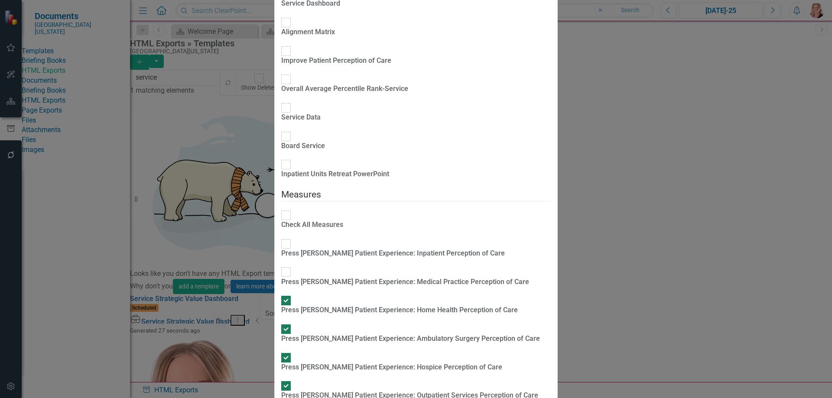
click at [281, 296] on div at bounding box center [286, 301] width 10 height 10
click at [279, 294] on input "Press [PERSON_NAME] Patient Experience: Home Health Perception of Care" at bounding box center [285, 300] width 13 height 13
checkbox input "false"
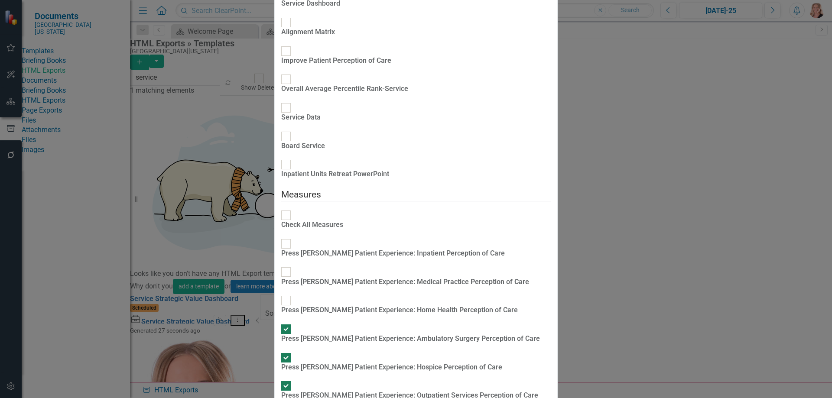
click at [279, 351] on input "Press [PERSON_NAME] Patient Experience: Hospice Perception of Care" at bounding box center [285, 357] width 13 height 13
checkbox input "false"
click at [281, 325] on div at bounding box center [286, 330] width 10 height 10
click at [279, 322] on input "Press [PERSON_NAME] Patient Experience: Ambulatory Surgery Perception of Care" at bounding box center [285, 328] width 13 height 13
checkbox input "false"
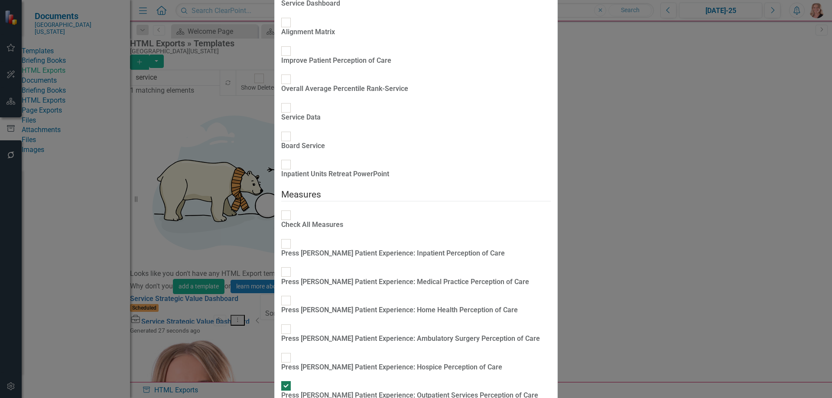
click at [281, 381] on div at bounding box center [286, 386] width 10 height 10
click at [279, 380] on input "Press [PERSON_NAME] Patient Experience: Outpatient Services Perception of Care" at bounding box center [285, 386] width 13 height 13
checkbox input "false"
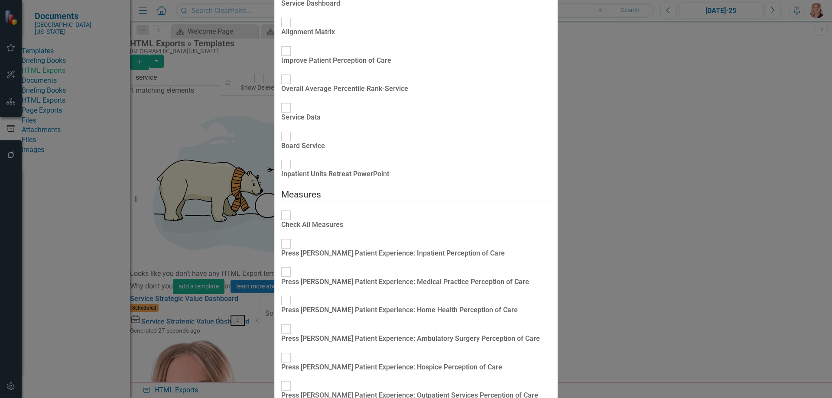
checkbox input "false"
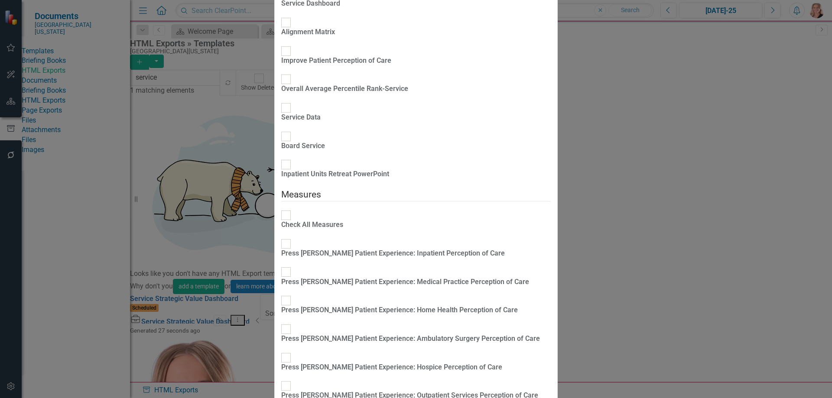
checkbox input "false"
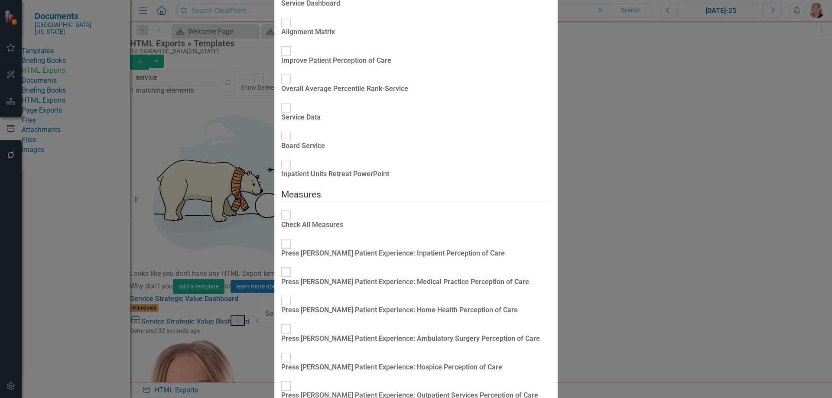
checkbox input "true"
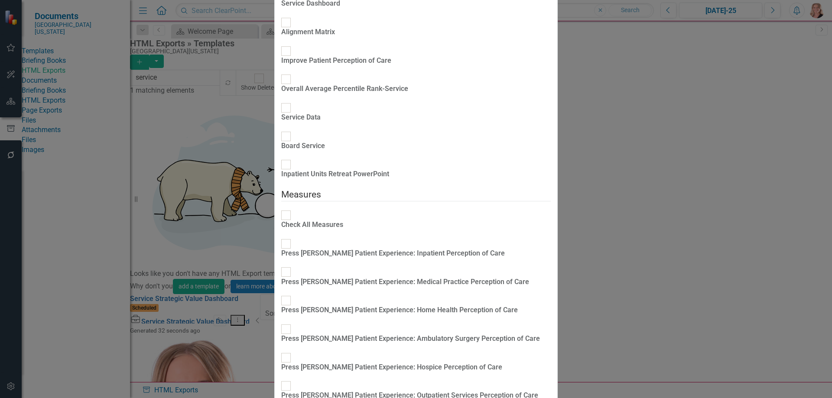
checkbox input "true"
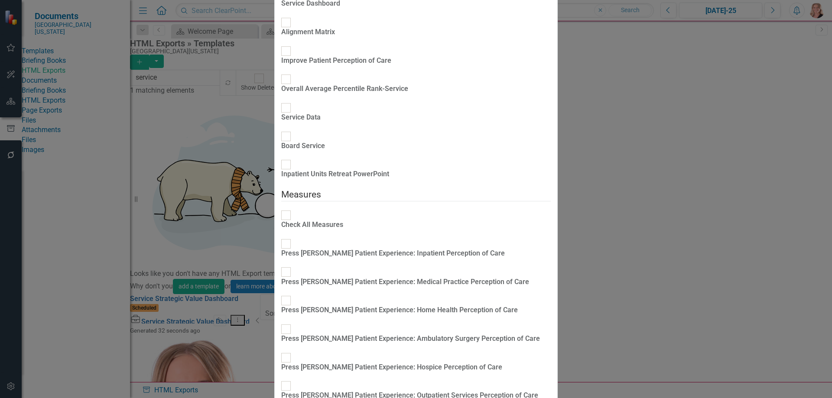
checkbox input "true"
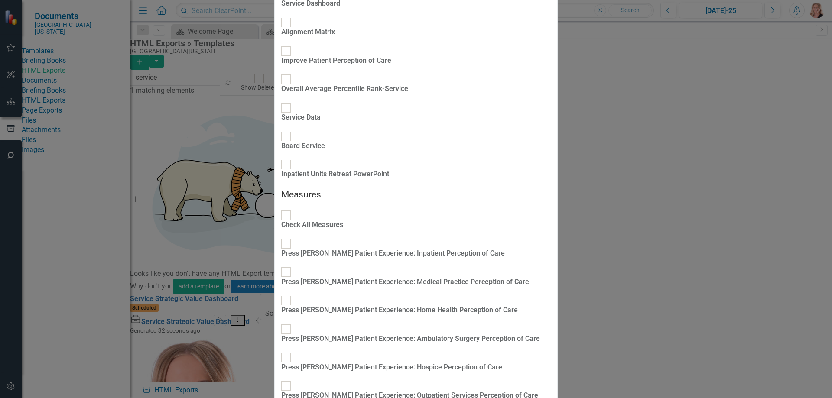
checkbox input "true"
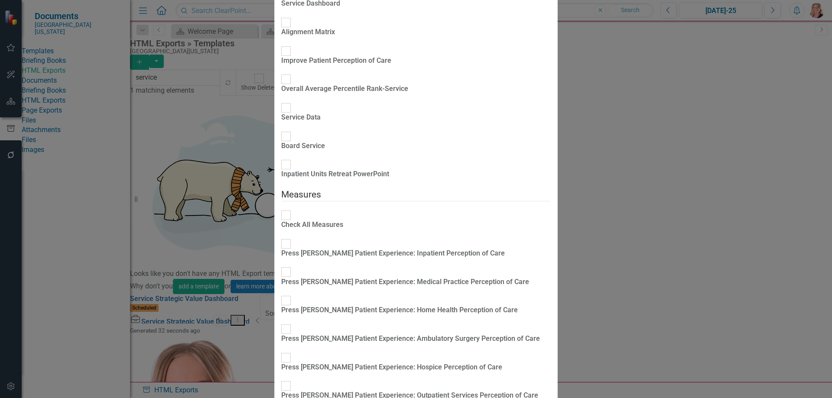
checkbox input "true"
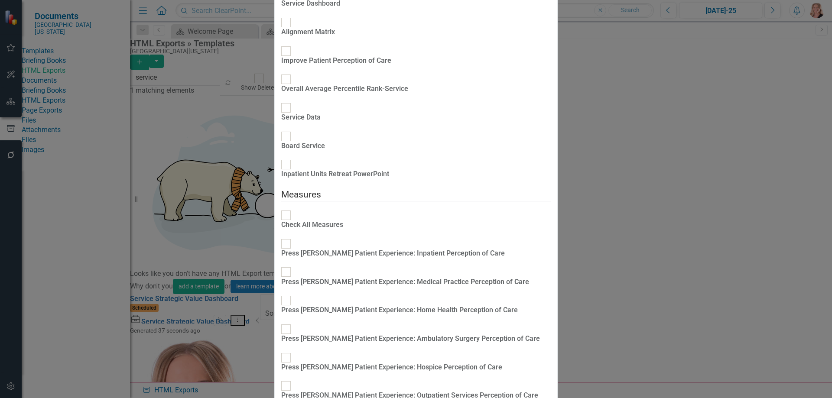
checkbox input "true"
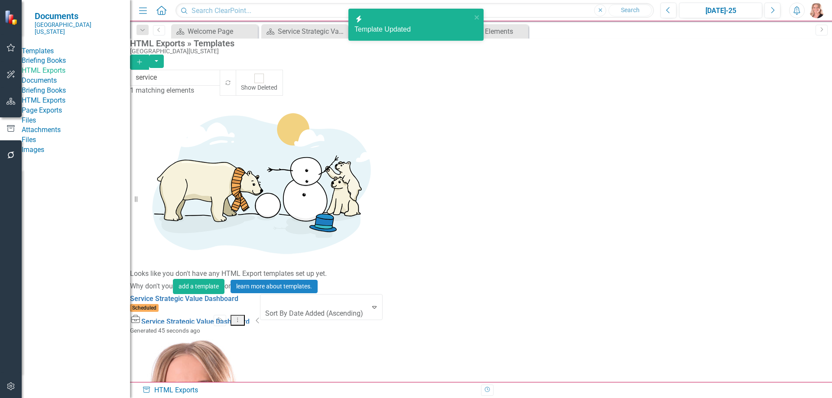
click at [241, 317] on icon "Dropdown Menu" at bounding box center [237, 320] width 7 height 6
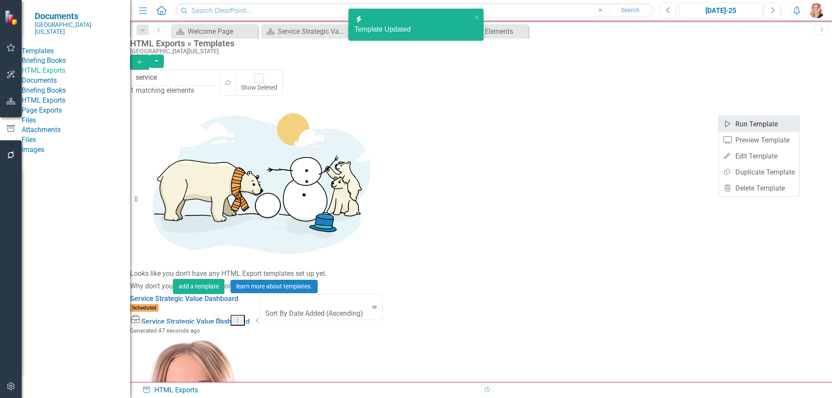
click at [760, 128] on link "Start Run Template" at bounding box center [759, 124] width 80 height 16
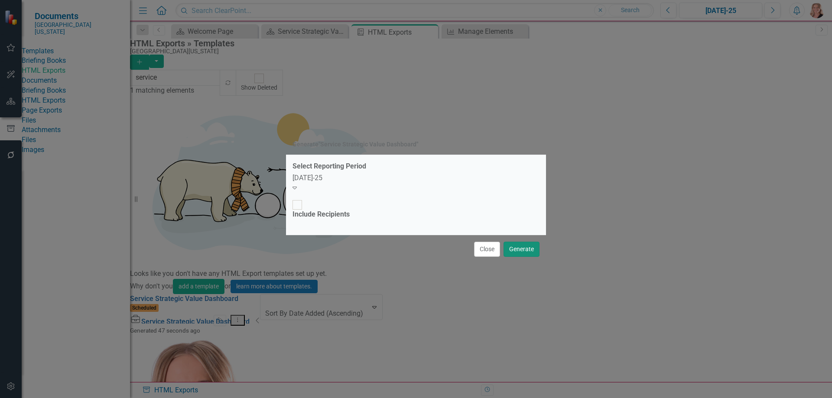
click at [525, 244] on button "Generate" at bounding box center [521, 249] width 36 height 15
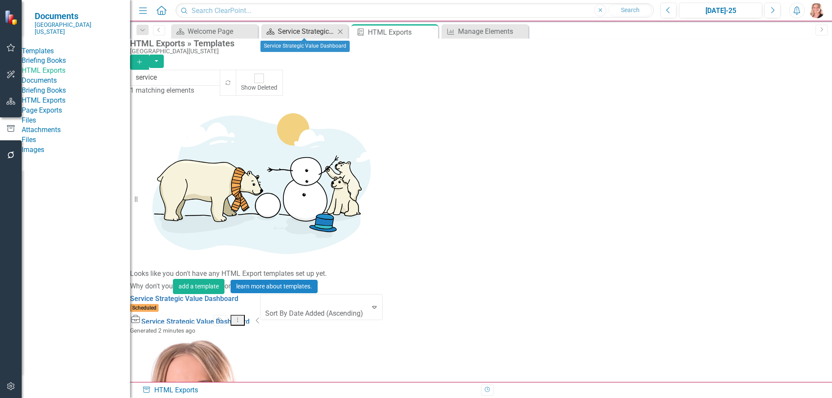
click at [284, 32] on div "Service Strategic Value Dashboard" at bounding box center [306, 31] width 57 height 11
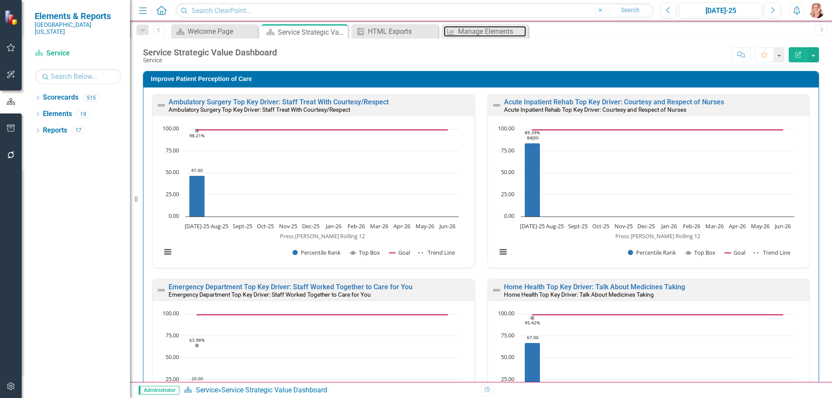
click at [462, 30] on div "Manage Elements" at bounding box center [492, 31] width 68 height 11
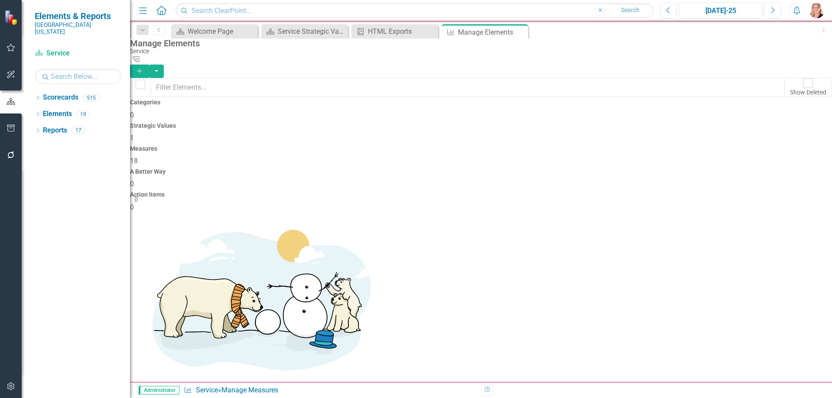
scroll to position [173, 0]
click at [772, 341] on link "Copy Duplicate Measure" at bounding box center [773, 341] width 78 height 16
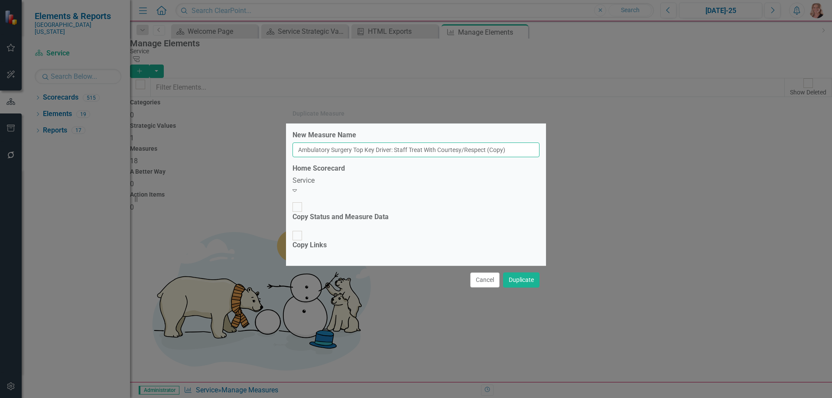
drag, startPoint x: 358, startPoint y: 165, endPoint x: 267, endPoint y: 169, distance: 91.1
click at [267, 169] on div "Duplicate Measure New Measure Name Ambulatory Surgery Top Key Driver: Staff Tre…" at bounding box center [416, 199] width 832 height 398
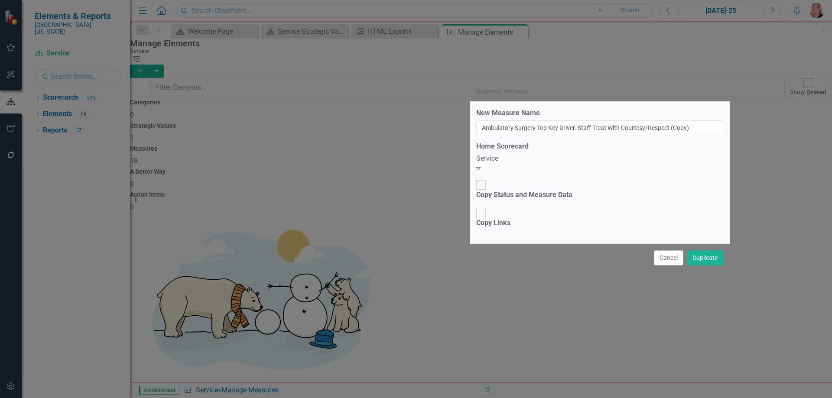
drag, startPoint x: 349, startPoint y: 129, endPoint x: 533, endPoint y: 107, distance: 185.0
click at [528, 95] on div "Duplicate Measure" at bounding box center [502, 91] width 52 height 6
click at [672, 252] on div "Cancel Duplicate" at bounding box center [600, 257] width 260 height 29
click at [669, 250] on button "Cancel" at bounding box center [668, 257] width 29 height 15
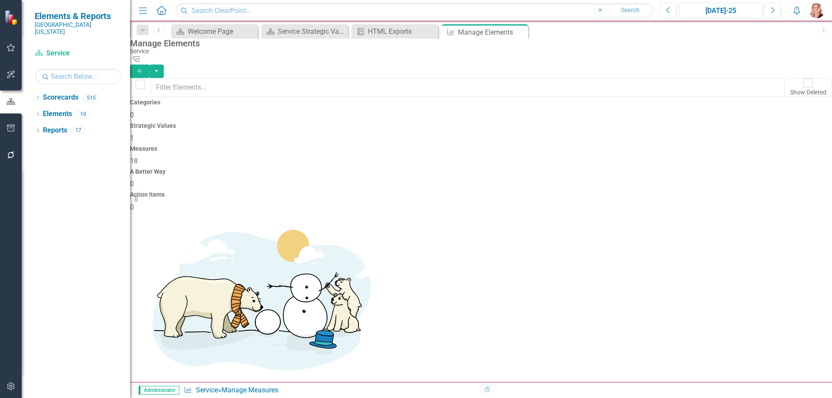
scroll to position [266, 0]
click at [767, 249] on link "Copy Duplicate Measure" at bounding box center [773, 248] width 78 height 16
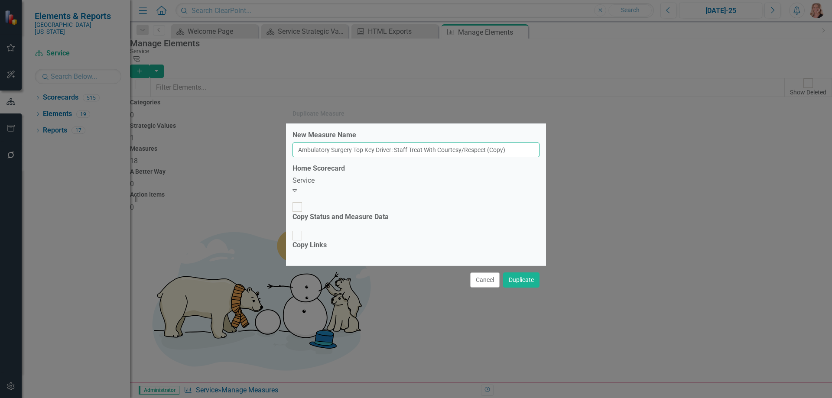
drag, startPoint x: 360, startPoint y: 166, endPoint x: 241, endPoint y: 165, distance: 118.3
click at [241, 165] on div "Duplicate Measure New Measure Name Ambulatory Surgery Top Key Driver: Staff Tre…" at bounding box center [416, 199] width 832 height 398
drag, startPoint x: 407, startPoint y: 165, endPoint x: 553, endPoint y: 163, distance: 146.0
click at [553, 163] on div "Duplicate Measure New Measure Name Outpatient Services Top Key Driver: Staff Tr…" at bounding box center [416, 199] width 832 height 398
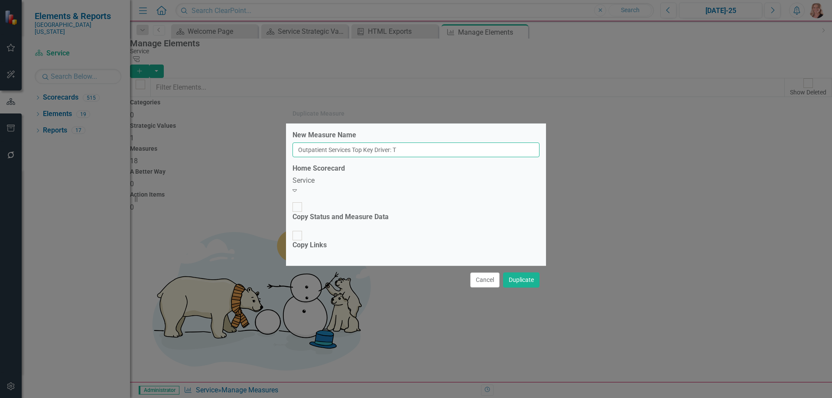
scroll to position [0, 0]
type input "Outpatient Services Top Key Driver: Treated You With Dignity and Respect"
click at [523, 273] on button "Duplicate" at bounding box center [521, 280] width 36 height 15
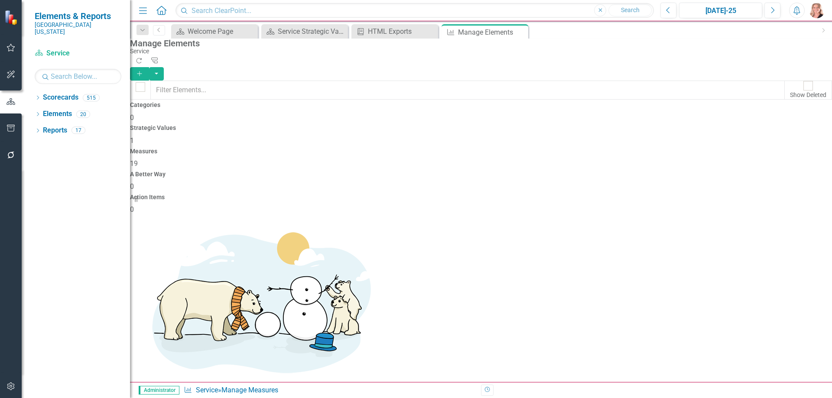
scroll to position [293, 0]
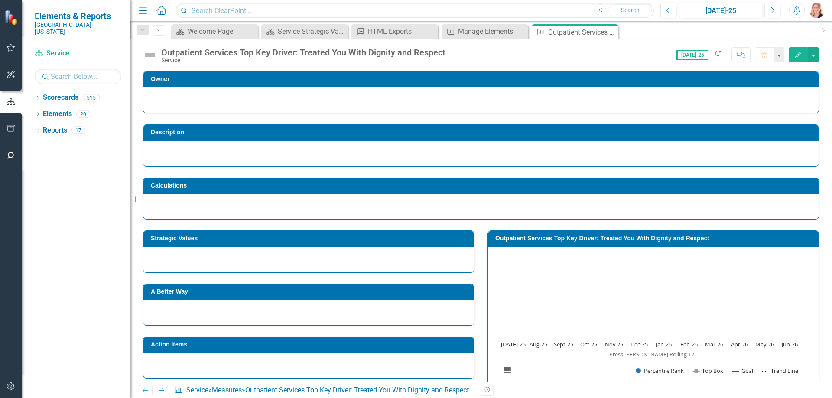
click at [801, 54] on icon "Edit" at bounding box center [798, 55] width 8 height 6
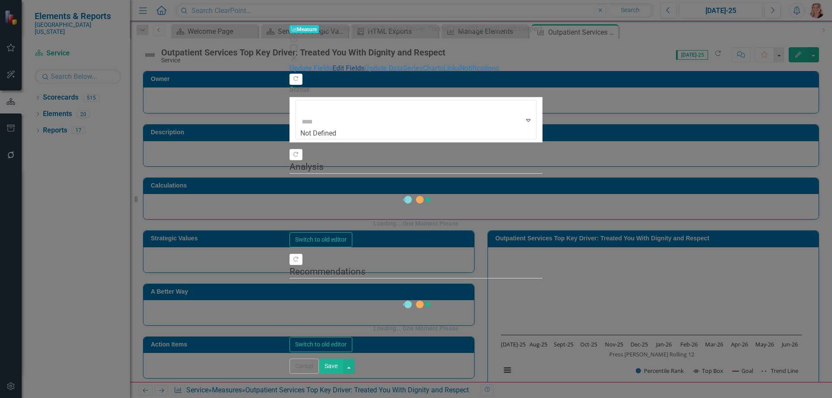
click at [332, 64] on link "Edit Fields" at bounding box center [348, 68] width 32 height 8
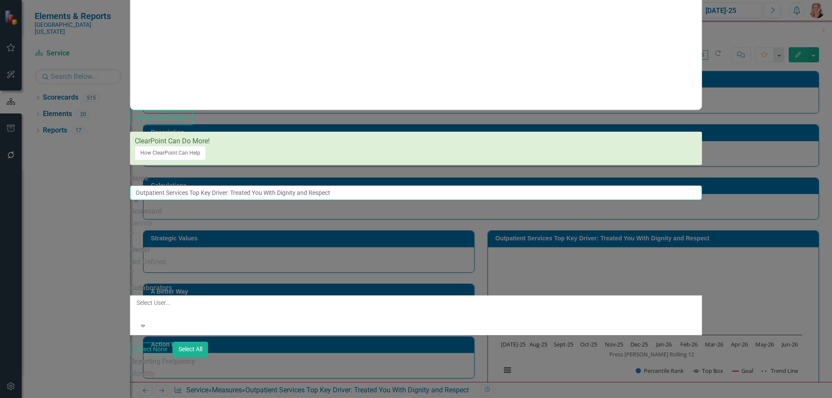
drag, startPoint x: 471, startPoint y: 79, endPoint x: 409, endPoint y: 77, distance: 62.0
click at [409, 185] on input "Outpatient Services Top Key Driver: Treated You With Dignity and Respect" at bounding box center [416, 192] width 572 height 15
drag, startPoint x: 474, startPoint y: 79, endPoint x: 410, endPoint y: 78, distance: 64.1
click at [410, 185] on input "Outpatient Services Top Key Driver: Treated You With Dignity and Respect" at bounding box center [416, 192] width 572 height 15
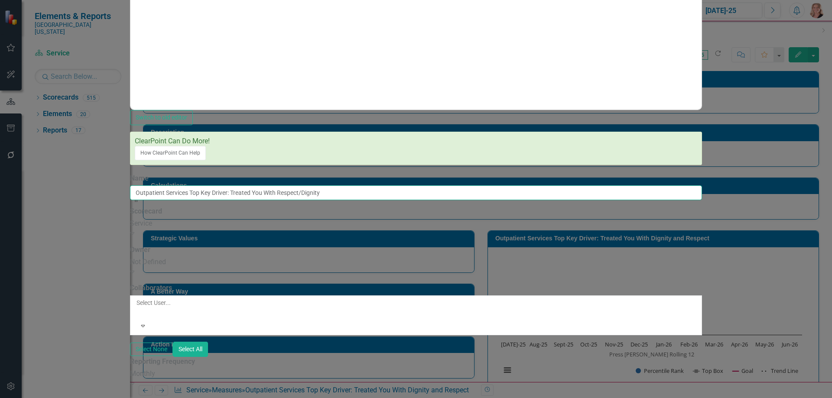
type input "Outpatient Services Top Key Driver: Treated You With Respect/Dignity"
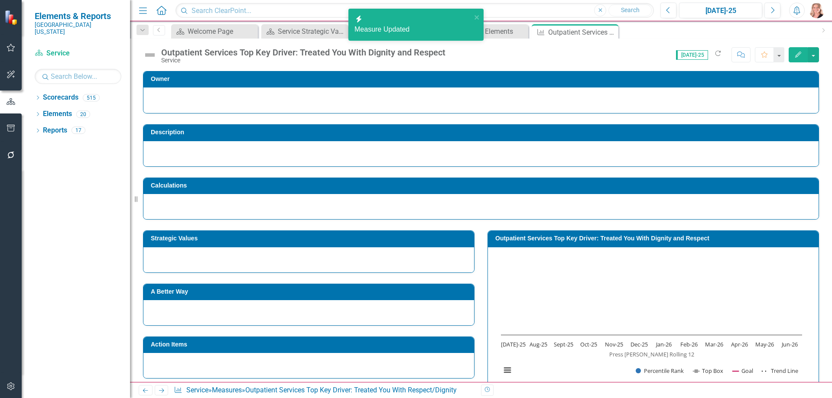
click at [617, 278] on rect "Interactive chart" at bounding box center [652, 319] width 310 height 130
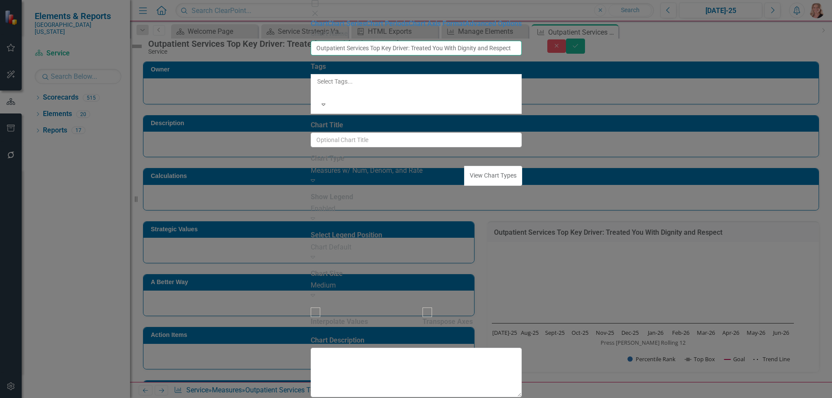
drag, startPoint x: 555, startPoint y: 49, endPoint x: 477, endPoint y: 52, distance: 78.0
click at [477, 52] on input "Outpatient Services Top Key Driver: Treated You With Dignity and Respect" at bounding box center [416, 48] width 211 height 15
type input "Outpatient Services Top Key Driver: Treated You With Respect/Dignity"
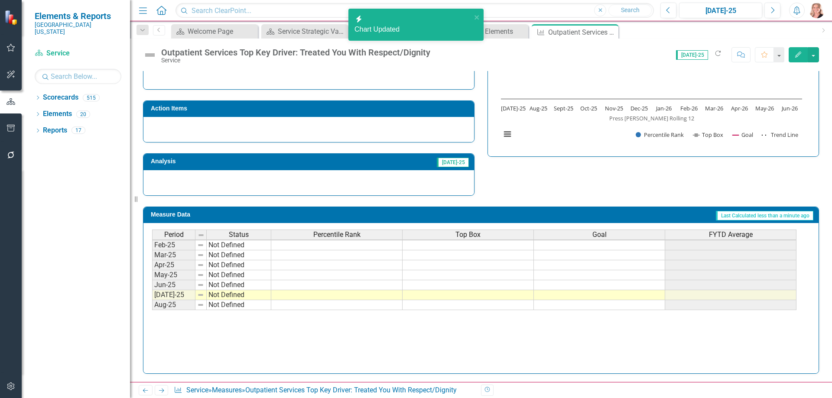
scroll to position [358, 0]
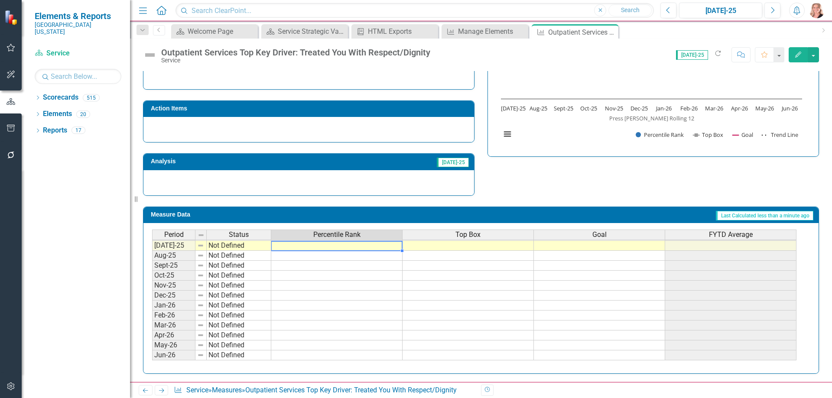
click at [336, 246] on tbody "Nov-23 Not Defined Dec-23 Not Defined Jan-24 Not Defined Feb-24 Not Defined Mar…" at bounding box center [474, 200] width 644 height 319
type textarea "84"
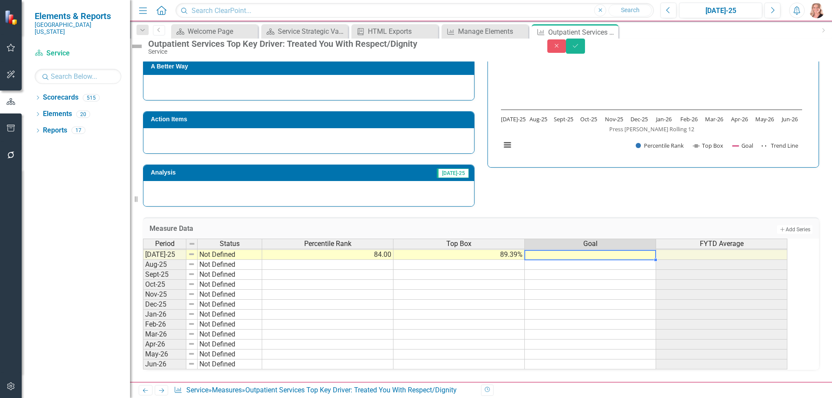
click at [557, 252] on td at bounding box center [590, 255] width 131 height 10
type textarea "99"
click at [595, 224] on td "Add Add Series" at bounding box center [664, 229] width 298 height 11
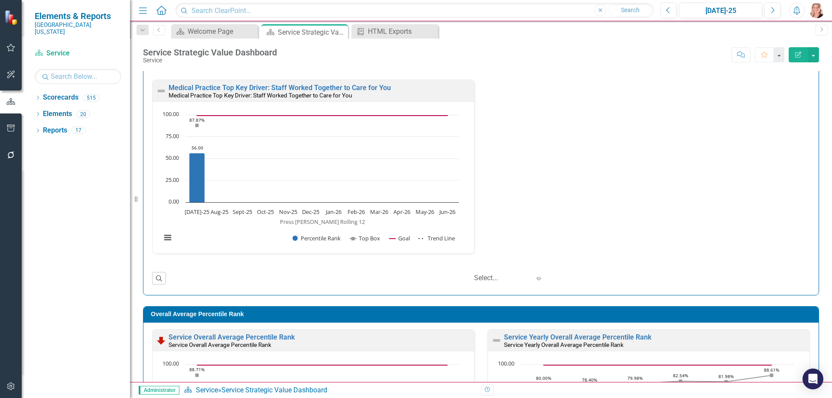
scroll to position [607, 0]
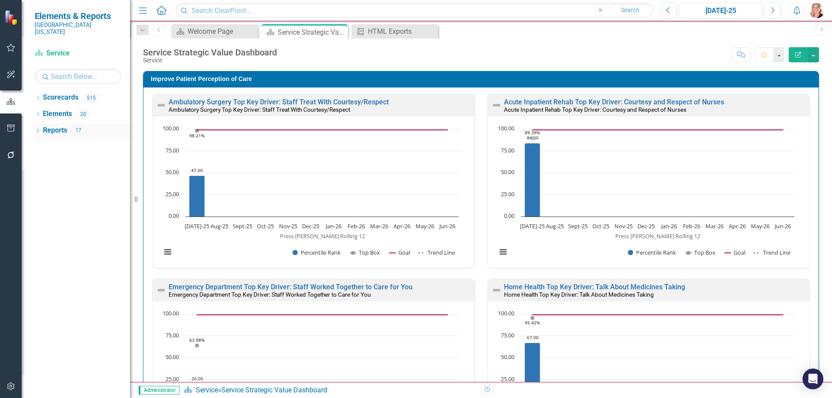
click at [48, 126] on link "Reports" at bounding box center [55, 131] width 24 height 10
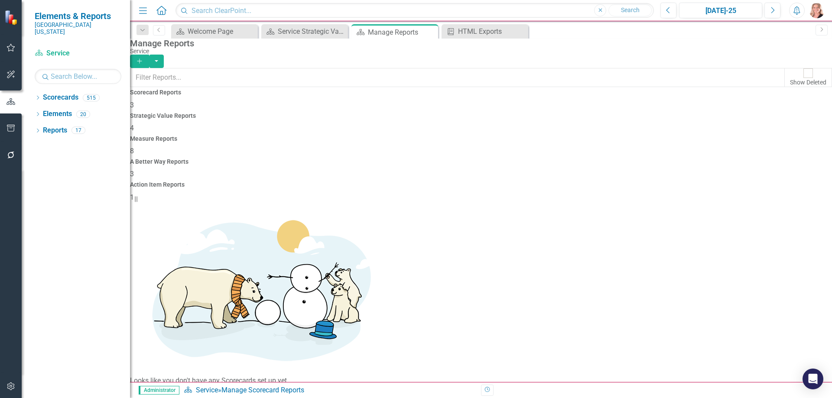
drag, startPoint x: 479, startPoint y: 124, endPoint x: 459, endPoint y: 162, distance: 43.6
click at [134, 147] on span "8" at bounding box center [132, 151] width 4 height 8
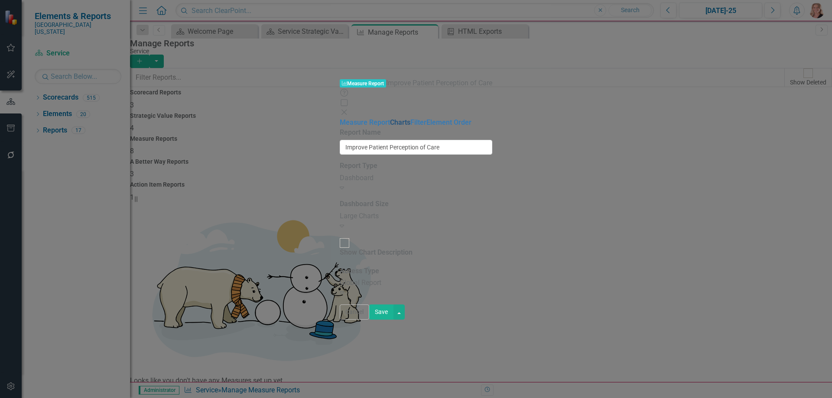
click at [390, 118] on link "Charts" at bounding box center [400, 122] width 20 height 8
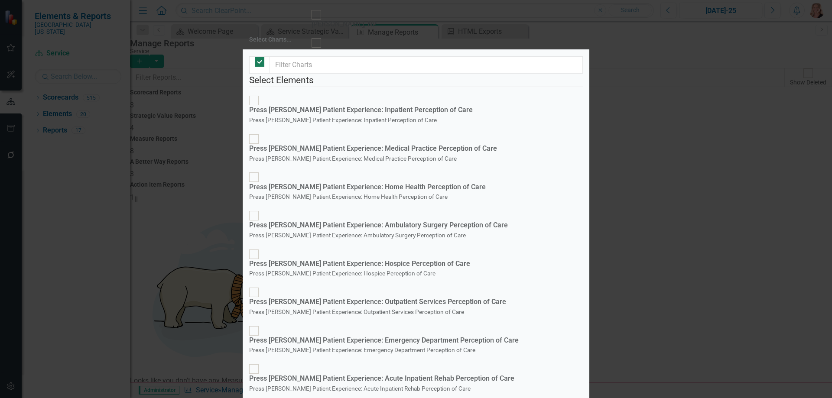
checkbox input "false"
checkbox input "true"
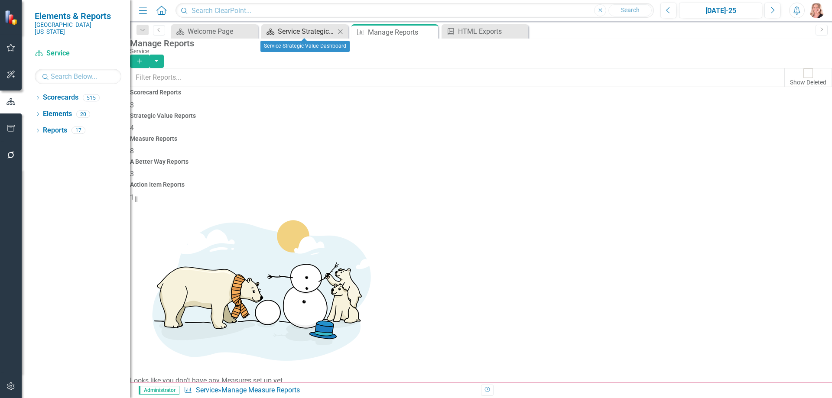
click at [300, 30] on div "Service Strategic Value Dashboard" at bounding box center [306, 31] width 57 height 11
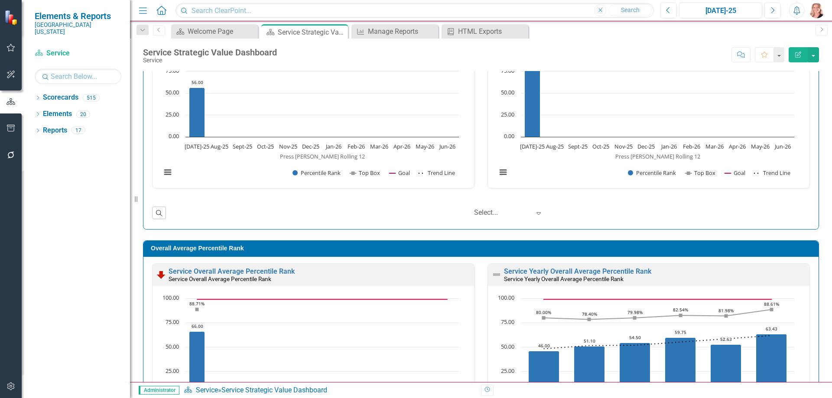
scroll to position [740, 0]
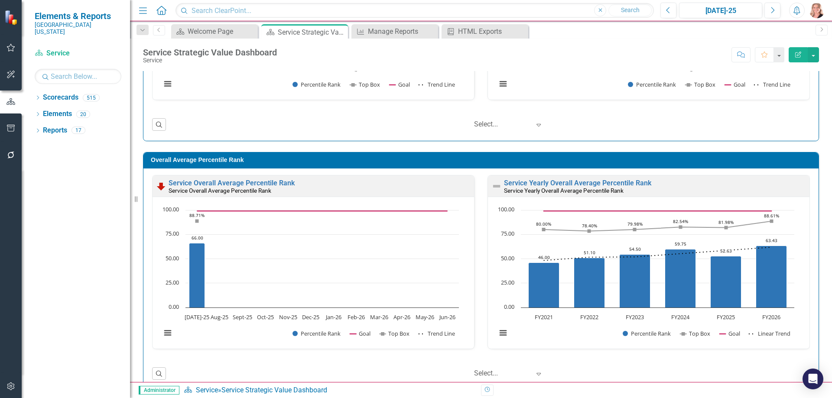
scroll to position [740, 0]
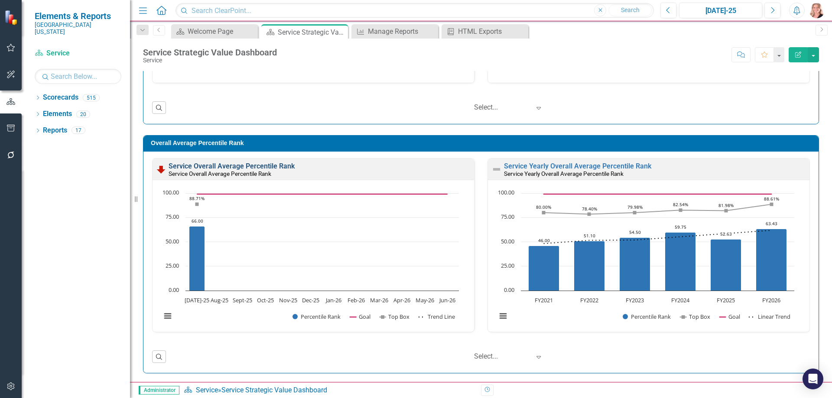
click at [210, 167] on link "Service Overall Average Percentile Rank" at bounding box center [232, 166] width 126 height 8
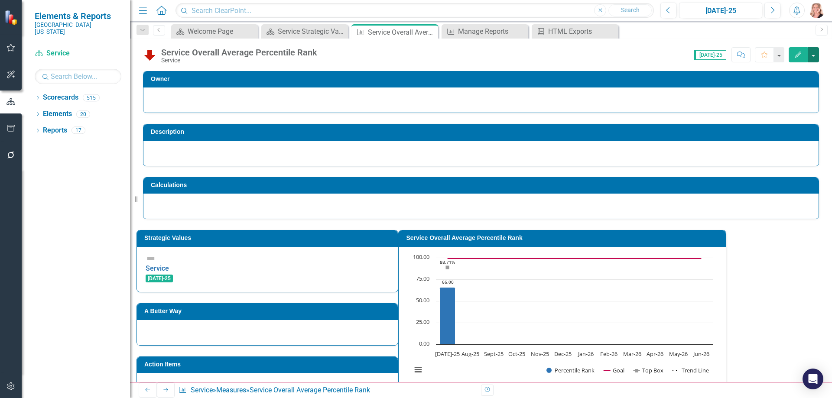
click at [812, 58] on button "button" at bounding box center [813, 54] width 11 height 15
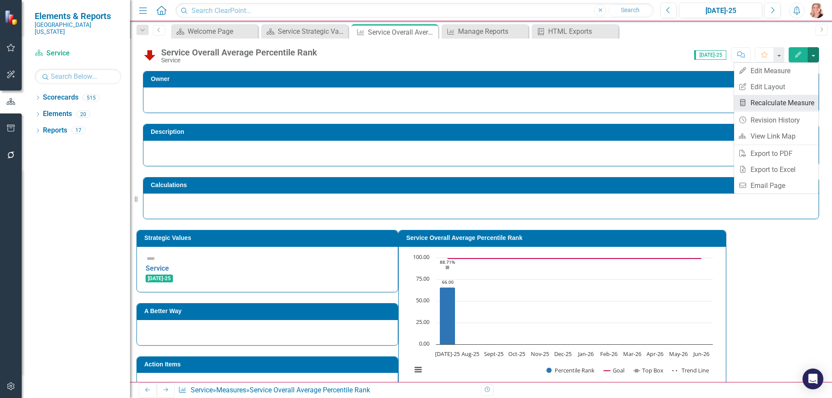
click at [809, 100] on link "Recalculate Measure Recalculate Measure" at bounding box center [776, 103] width 84 height 16
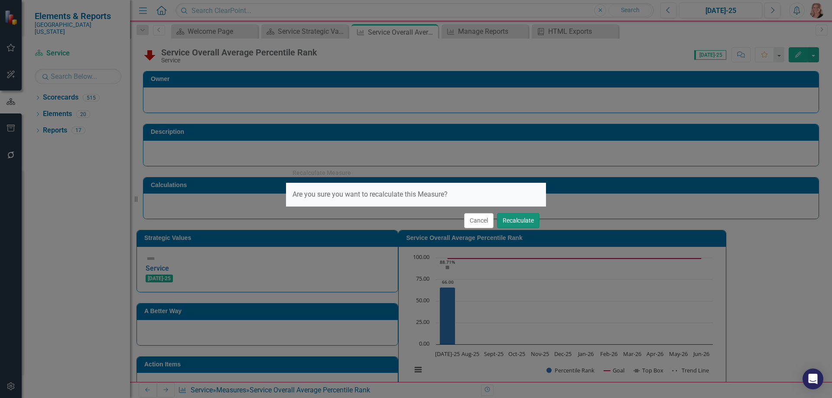
click at [525, 220] on button "Recalculate" at bounding box center [518, 220] width 42 height 15
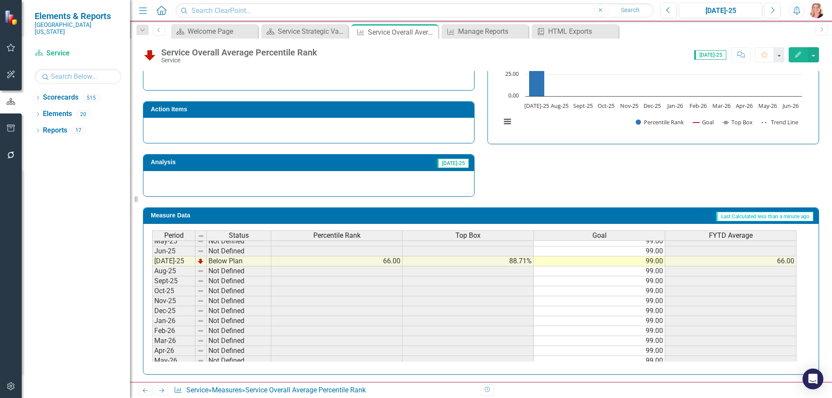
scroll to position [347, 0]
click at [360, 236] on div "Percentile Rank" at bounding box center [336, 236] width 131 height 10
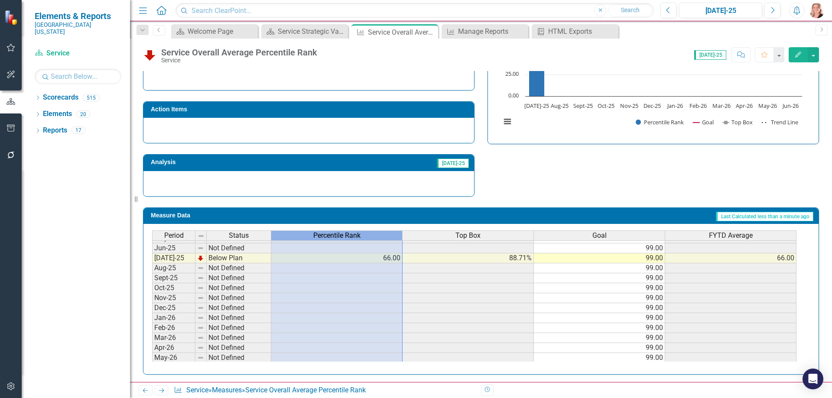
click at [360, 236] on div "Percentile Rank" at bounding box center [336, 236] width 131 height 10
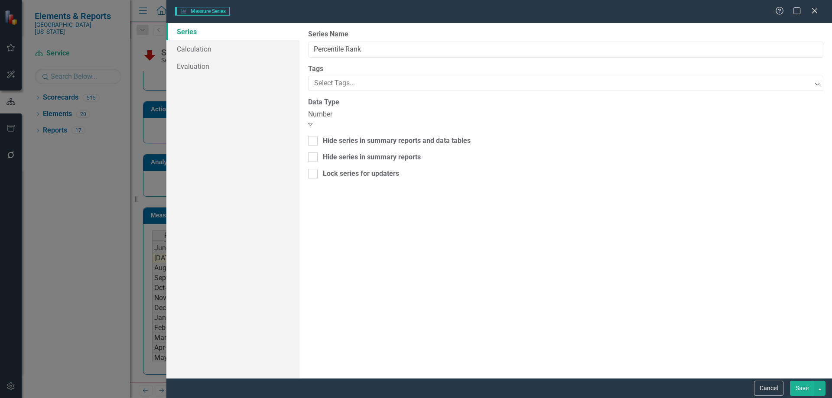
type input "Percentile Rank"
click at [763, 387] on button "Cancel" at bounding box center [768, 388] width 29 height 15
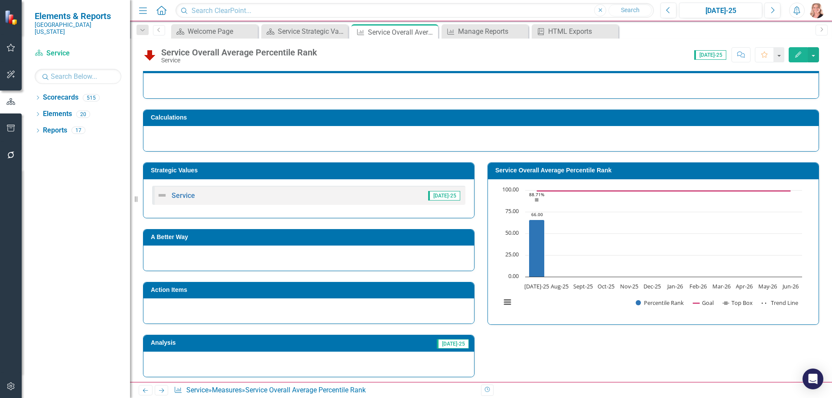
scroll to position [250, 0]
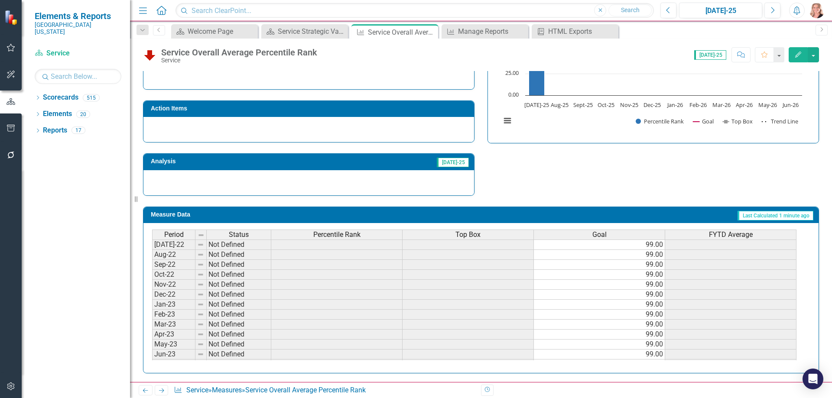
click at [382, 236] on div "Percentile Rank" at bounding box center [336, 235] width 131 height 10
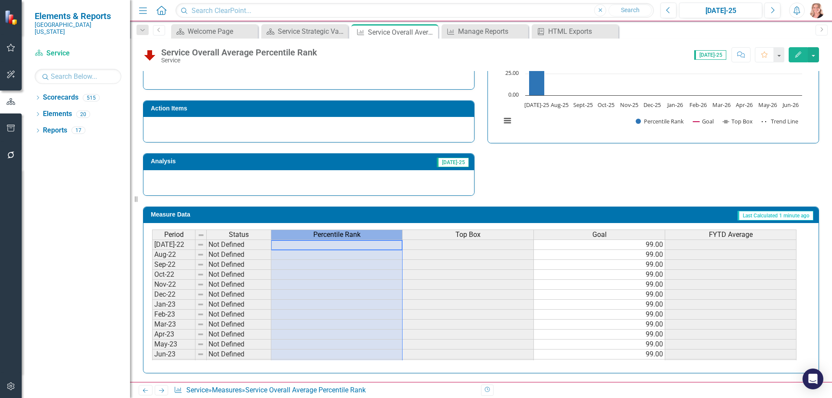
click at [382, 236] on div "Percentile Rank" at bounding box center [336, 235] width 131 height 10
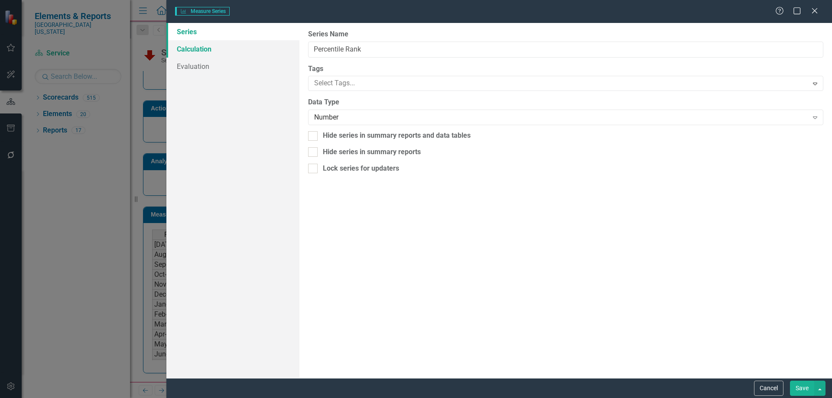
click at [231, 47] on link "Calculation" at bounding box center [232, 48] width 133 height 17
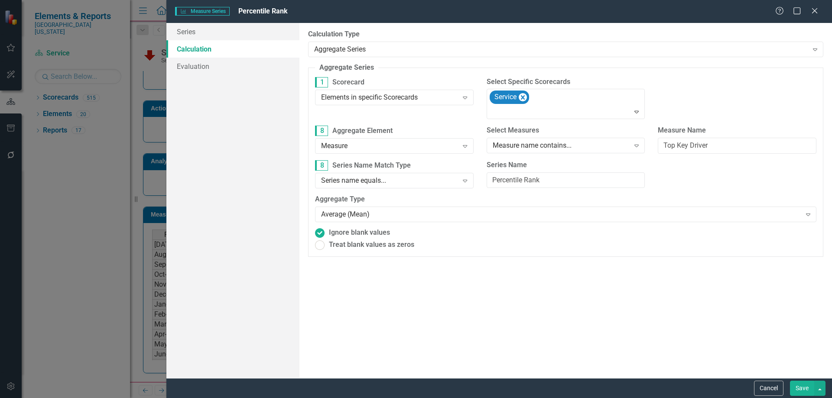
click at [802, 386] on button "Save" at bounding box center [802, 388] width 24 height 15
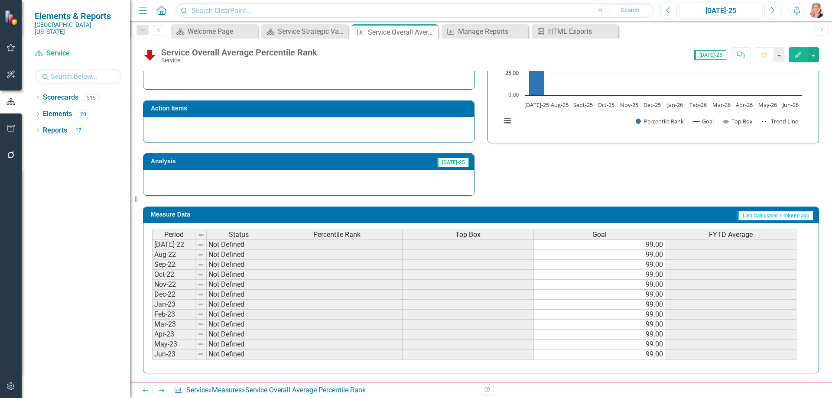
scroll to position [0, 0]
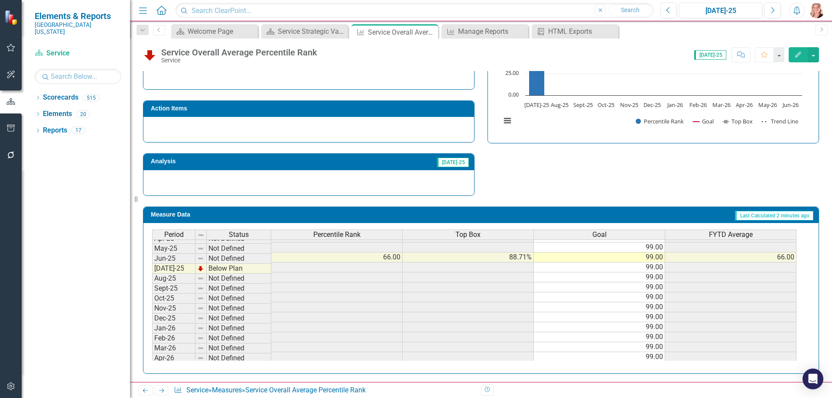
scroll to position [347, 0]
click at [369, 235] on div "Percentile Rank" at bounding box center [336, 235] width 131 height 10
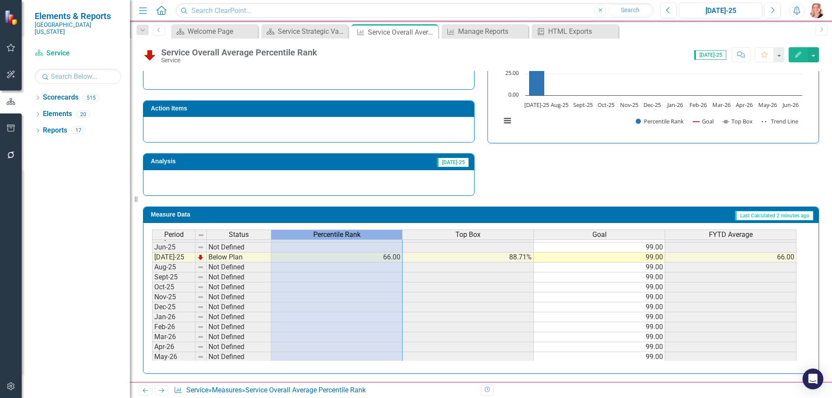
click at [369, 235] on div "Percentile Rank" at bounding box center [336, 235] width 131 height 10
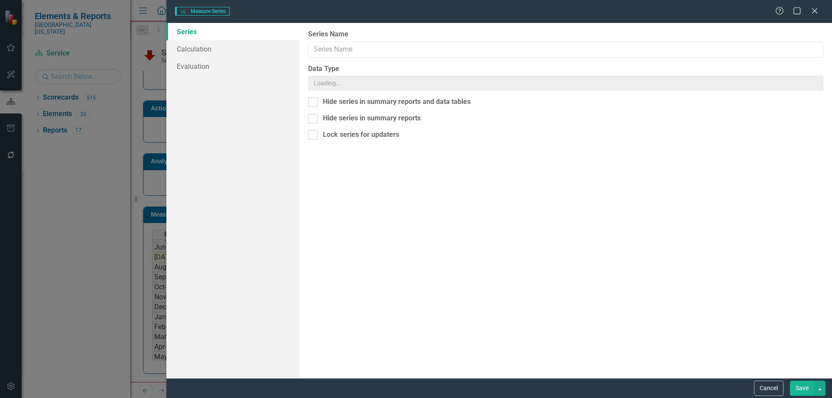
click at [199, 47] on div "Measure Series Measure Series Help Maximize Close Series Calculation Evaluation…" at bounding box center [416, 199] width 832 height 398
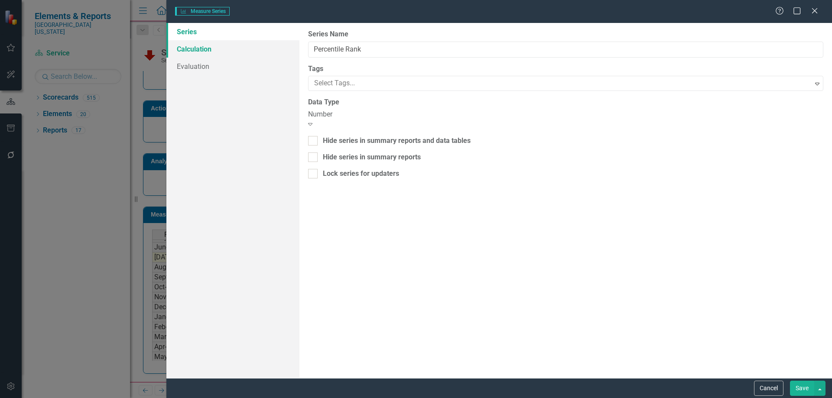
click at [205, 51] on link "Calculation" at bounding box center [232, 48] width 133 height 17
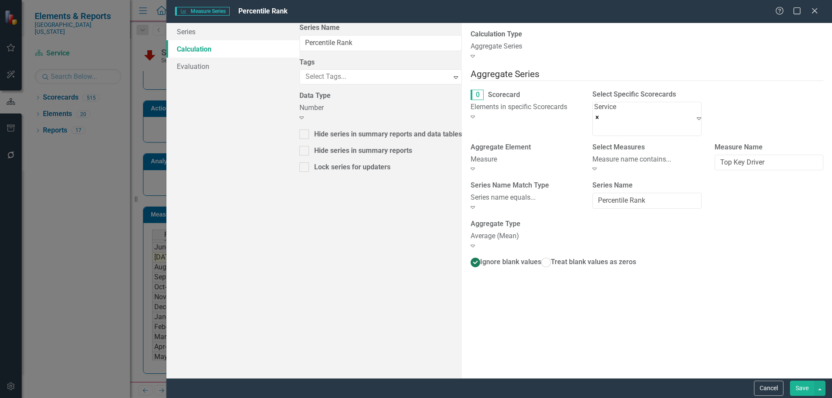
click at [471, 51] on div "Aggregate Series" at bounding box center [647, 47] width 353 height 10
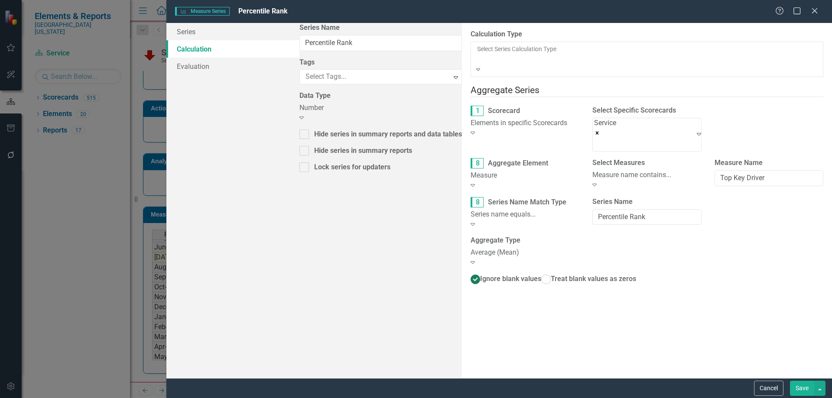
click at [345, 398] on div "Default (No Calculation)" at bounding box center [416, 403] width 832 height 10
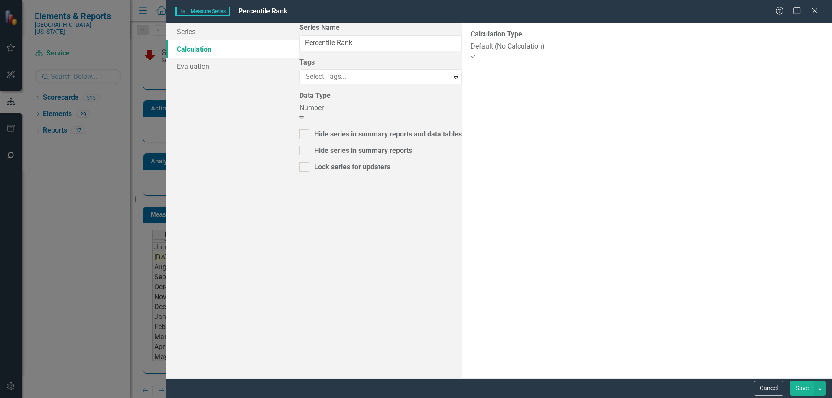
click at [795, 388] on button "Save" at bounding box center [802, 388] width 24 height 15
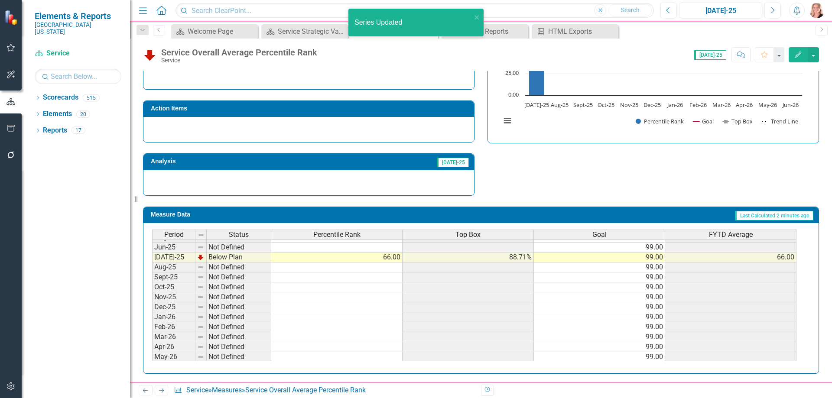
click at [393, 256] on td "66.00" at bounding box center [336, 258] width 131 height 10
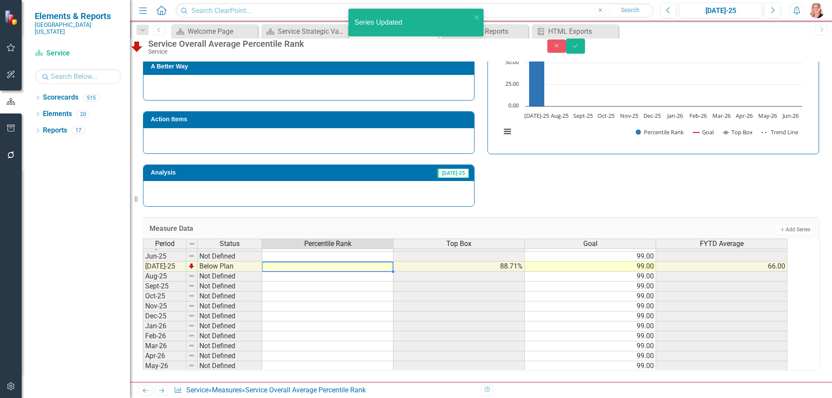
click at [499, 187] on div "Strategic Values Service Jul-25 A Better Way Action Items Analysis Jul-25 Servi…" at bounding box center [480, 94] width 689 height 226
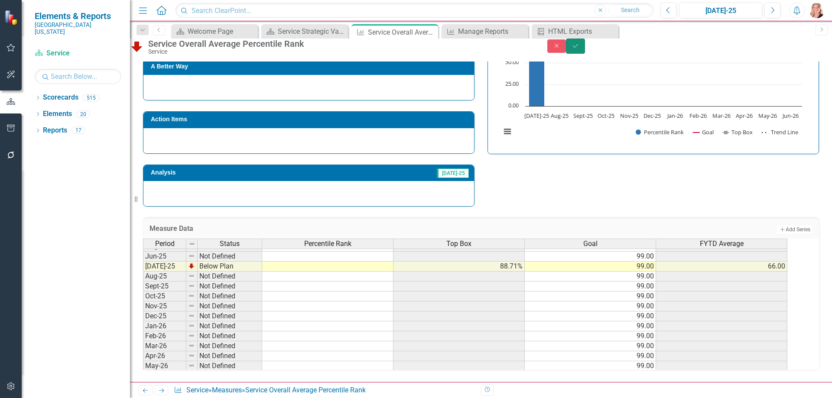
click at [585, 54] on button "Save" at bounding box center [575, 46] width 19 height 15
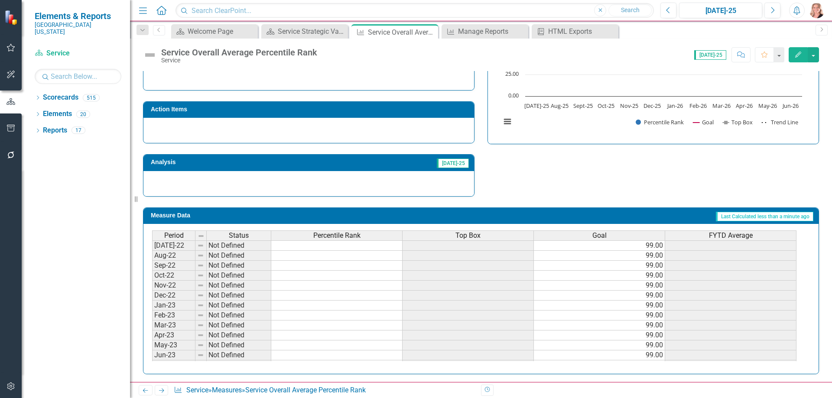
scroll to position [250, 0]
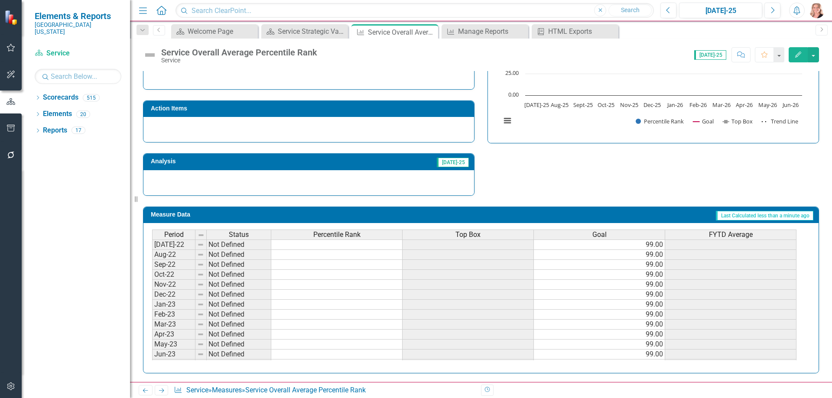
click at [332, 237] on span "Percentile Rank" at bounding box center [336, 235] width 47 height 8
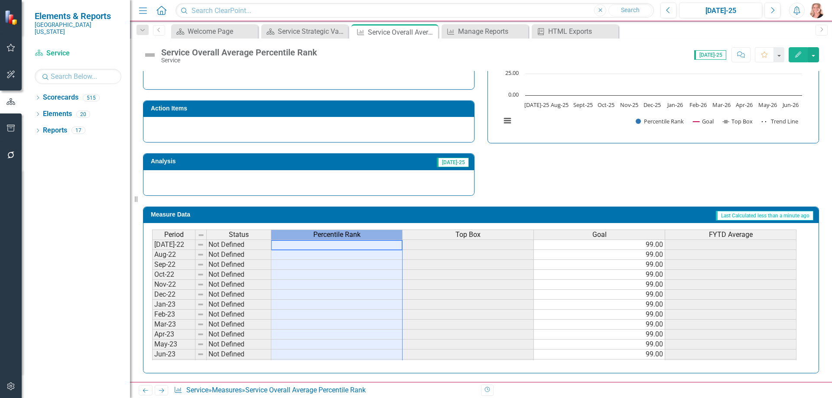
click at [332, 237] on span "Percentile Rank" at bounding box center [336, 235] width 47 height 8
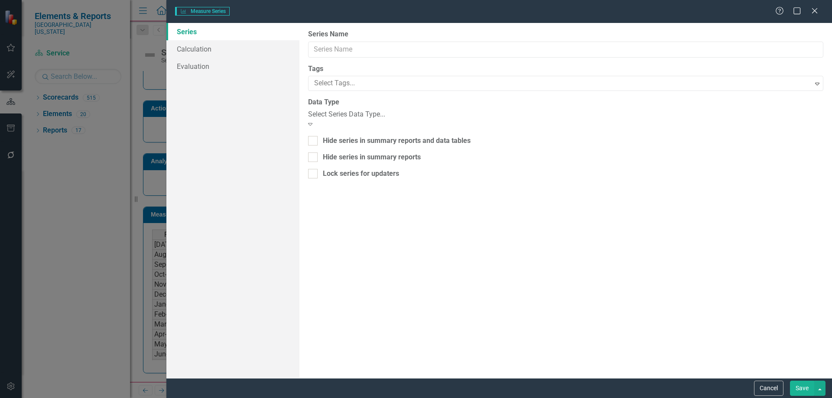
type input "Percentile Rank"
click at [206, 51] on link "Calculation" at bounding box center [232, 48] width 133 height 17
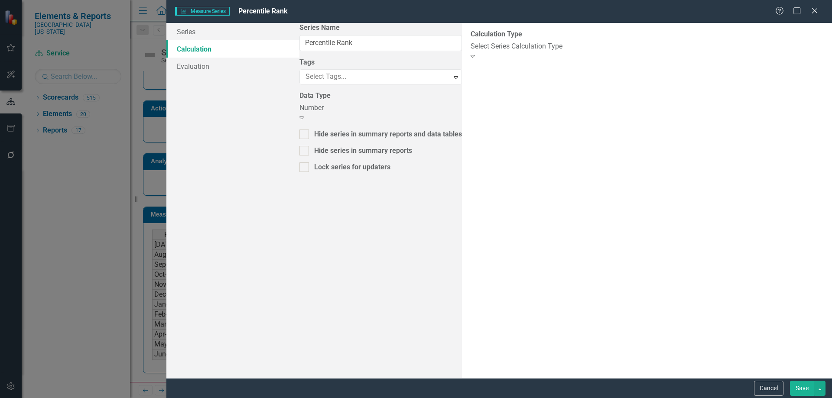
click at [471, 50] on div "Select Series Calculation Type" at bounding box center [647, 47] width 353 height 10
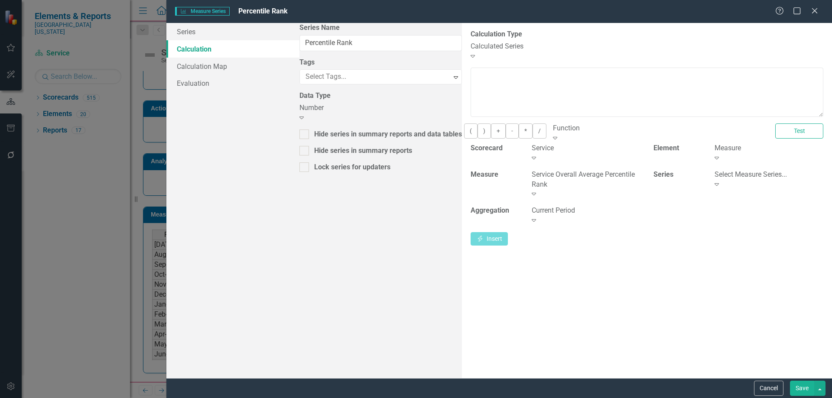
click at [471, 47] on div "Calculated Series" at bounding box center [647, 47] width 353 height 10
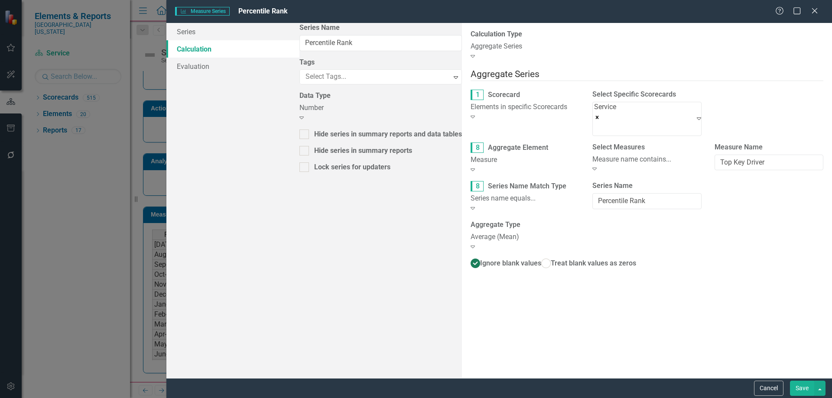
click at [799, 389] on button "Save" at bounding box center [802, 388] width 24 height 15
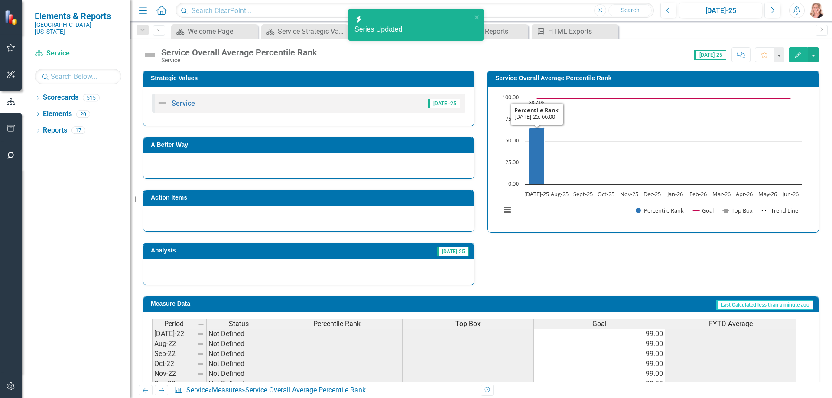
scroll to position [76, 0]
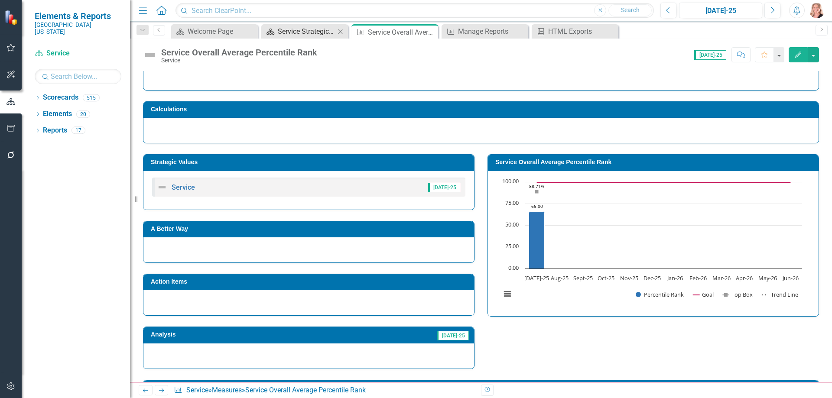
click at [303, 30] on div "Service Strategic Value Dashboard" at bounding box center [306, 31] width 57 height 11
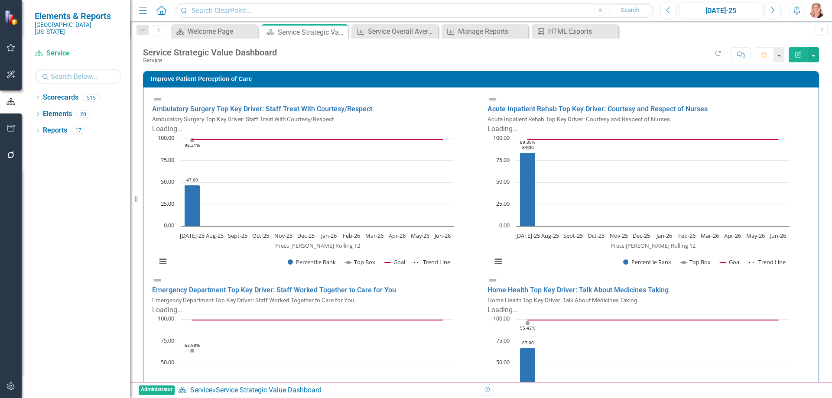
scroll to position [563, 0]
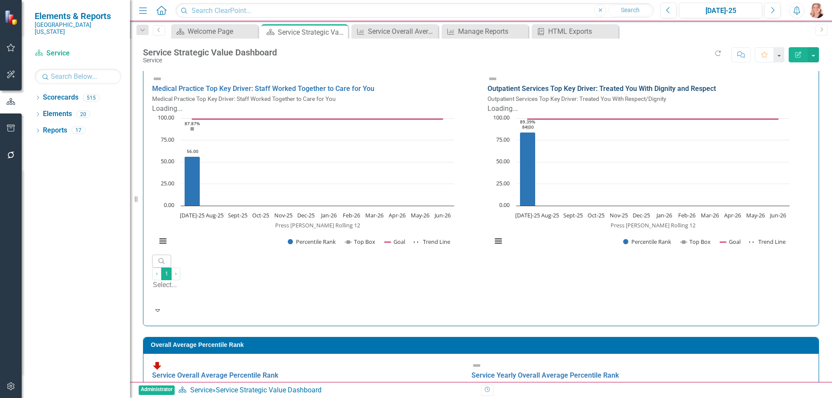
click at [640, 93] on link "Outpatient Services Top Key Driver: Treated You With Dignity and Respect" at bounding box center [601, 88] width 228 height 8
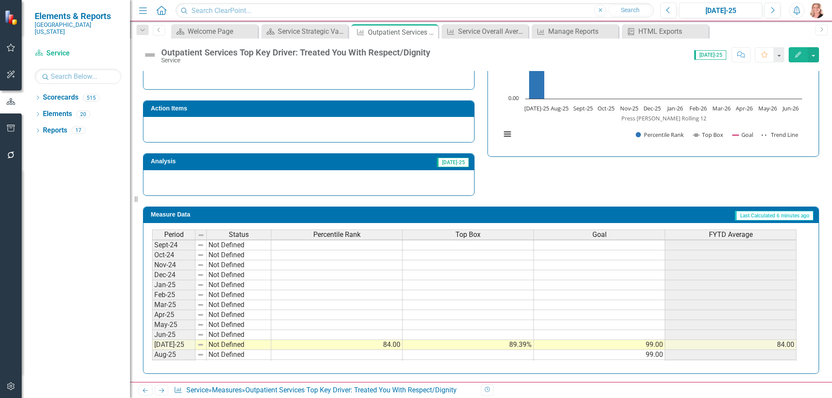
scroll to position [260, 0]
click at [377, 344] on tbody "May-23 Not Defined Jun-23 Not Defined Jul-23 Not Defined Aug-23 Not Defined Sep…" at bounding box center [474, 224] width 644 height 289
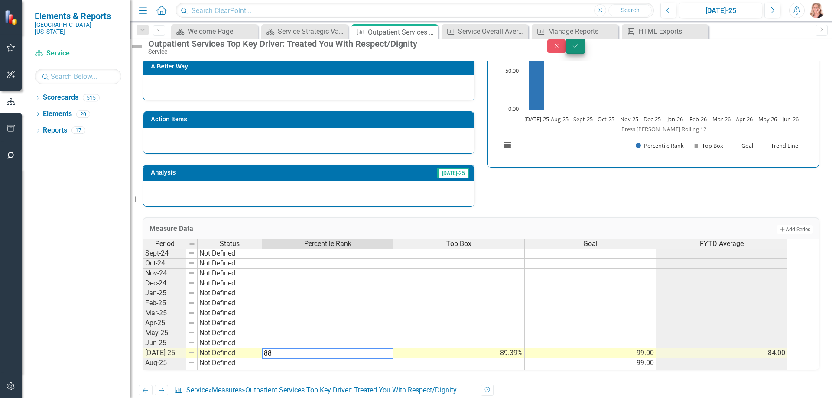
type textarea "88"
drag, startPoint x: 808, startPoint y: 53, endPoint x: 823, endPoint y: 52, distance: 14.8
click at [579, 49] on icon "Save" at bounding box center [575, 46] width 8 height 6
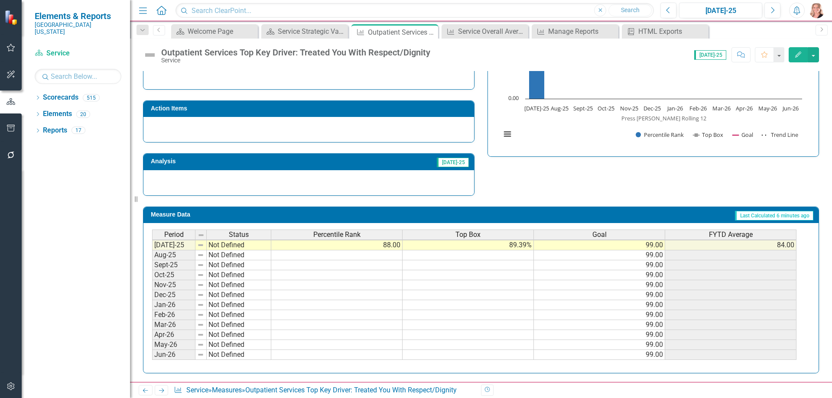
scroll to position [315, 0]
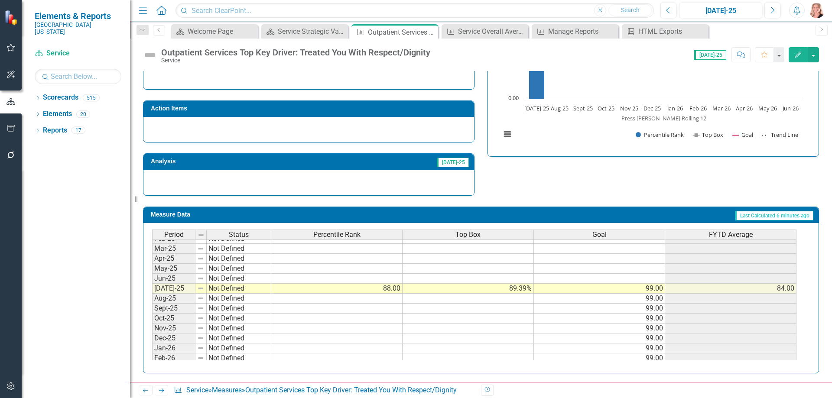
click at [505, 289] on td "89.39%" at bounding box center [468, 289] width 131 height 10
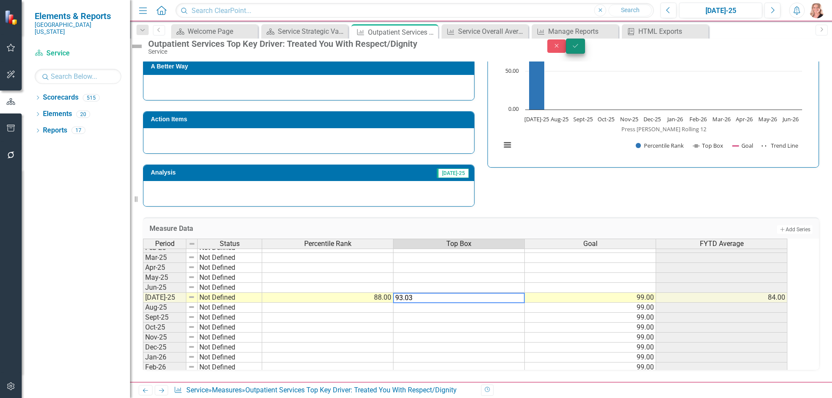
type textarea "93.03"
click at [585, 52] on button "Save" at bounding box center [575, 46] width 19 height 15
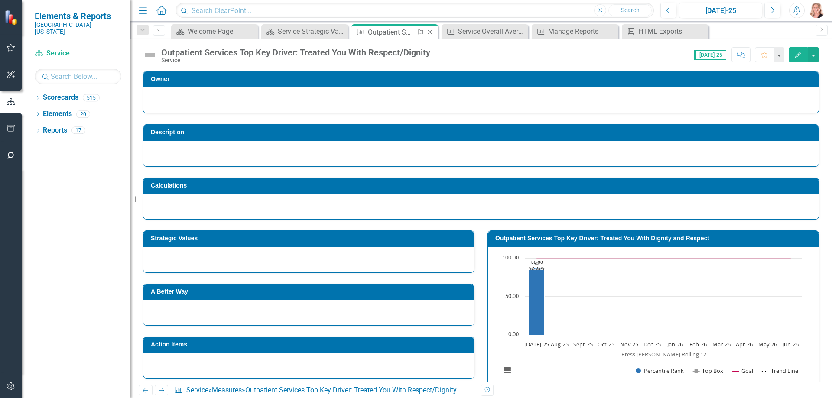
click at [432, 32] on icon "Close" at bounding box center [429, 32] width 9 height 7
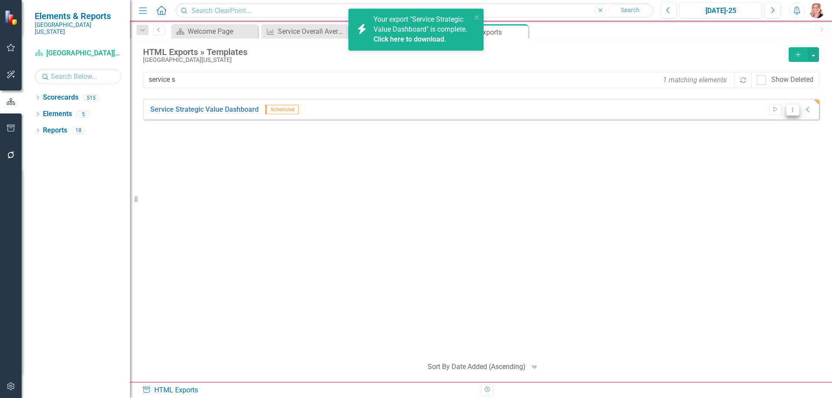
click at [795, 112] on icon "Dropdown Menu" at bounding box center [792, 110] width 7 height 6
click at [752, 154] on link "Edit Edit Template" at bounding box center [759, 156] width 80 height 16
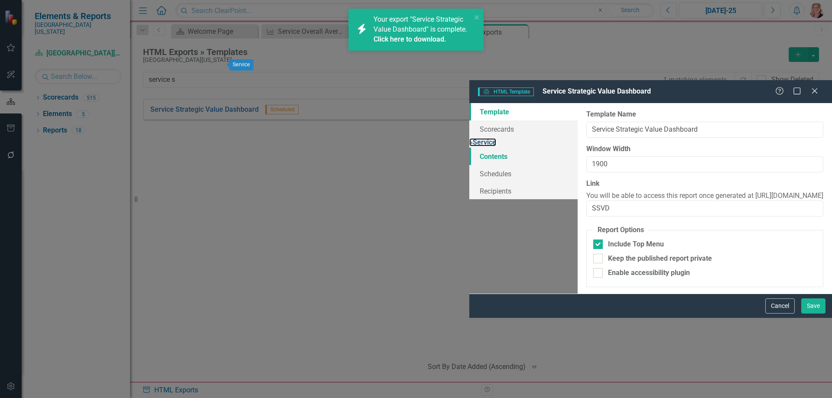
drag, startPoint x: 127, startPoint y: 65, endPoint x: 160, endPoint y: 86, distance: 39.1
click at [469, 138] on link "» Service" at bounding box center [482, 142] width 27 height 8
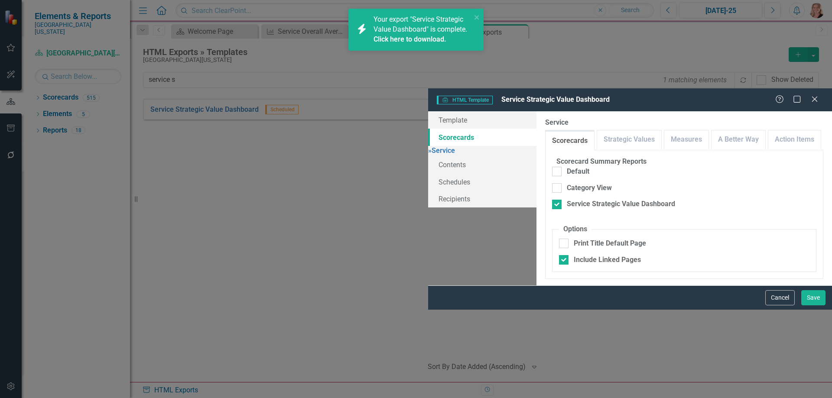
click at [380, 55] on div "icon.bolt Your export "Service Strategic Value Dashboard" is complete. Click he…" at bounding box center [416, 33] width 139 height 52
click at [374, 56] on div "icon.bolt Your export "Service Strategic Value Dashboard" is complete. Click he…" at bounding box center [416, 33] width 139 height 52
click at [477, 16] on icon "close" at bounding box center [477, 17] width 6 height 7
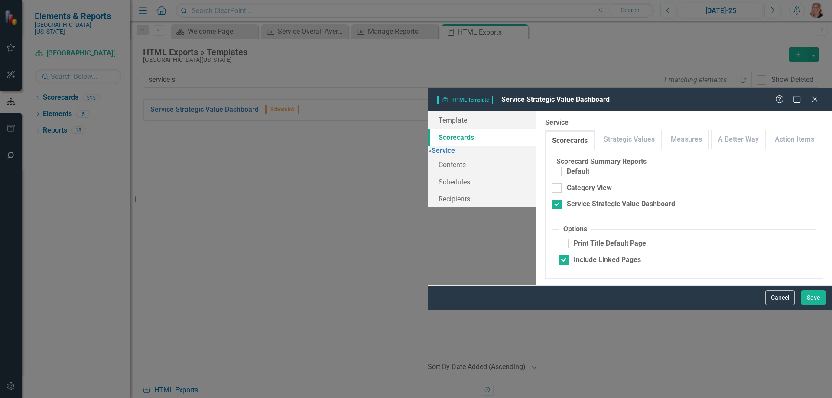
click at [376, 50] on body "icon.bolt Your export "Service Strategic Value Dashboard" is complete. Click he…" at bounding box center [416, 199] width 832 height 398
click at [664, 130] on link "Measures" at bounding box center [686, 139] width 44 height 19
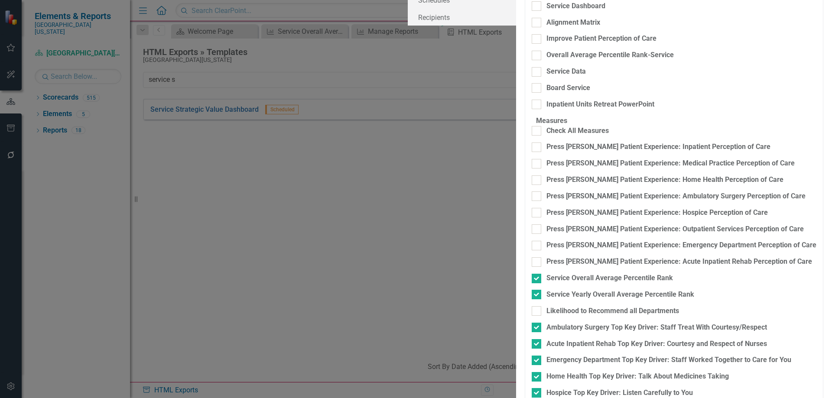
scroll to position [153, 0]
checkbox input "true"
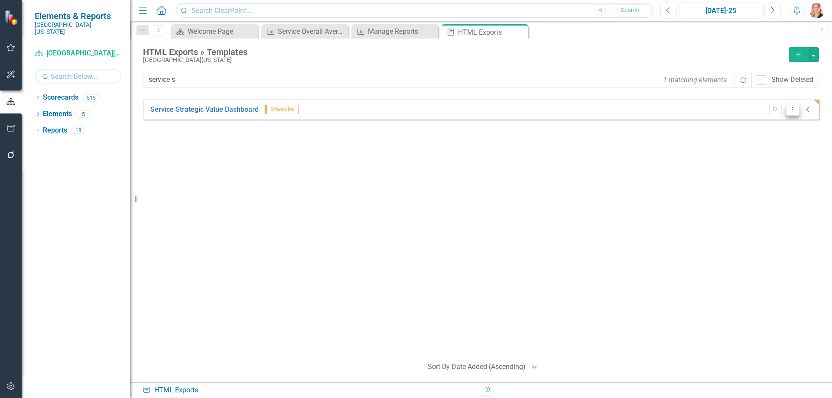
click at [791, 109] on icon "Dropdown Menu" at bounding box center [792, 110] width 7 height 6
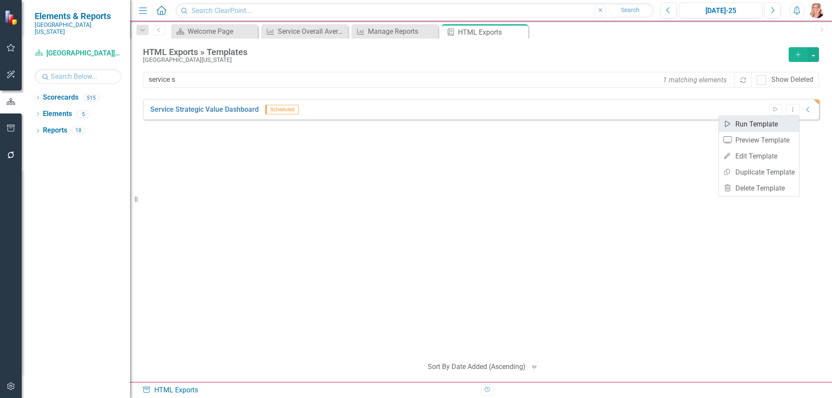
click at [763, 123] on link "Start Run Template" at bounding box center [759, 124] width 80 height 16
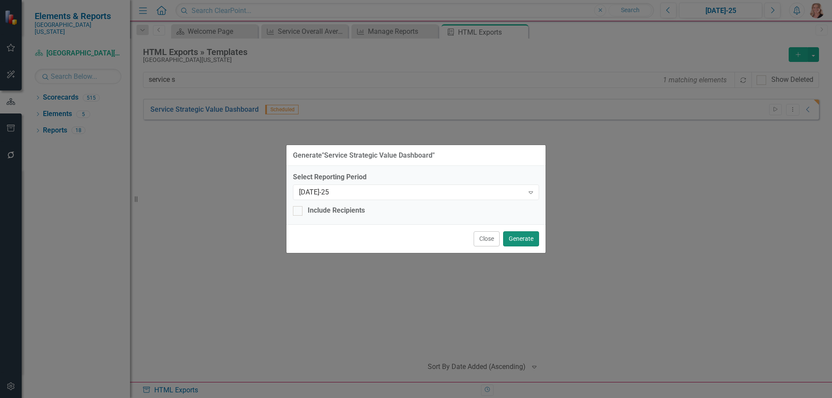
click at [517, 240] on button "Generate" at bounding box center [521, 238] width 36 height 15
